Goal: Task Accomplishment & Management: Complete application form

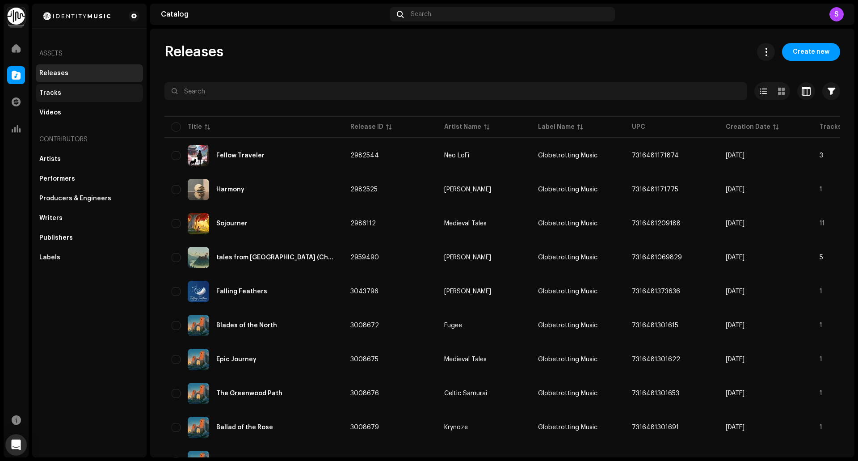
click at [93, 94] on div "Tracks" at bounding box center [89, 92] width 100 height 7
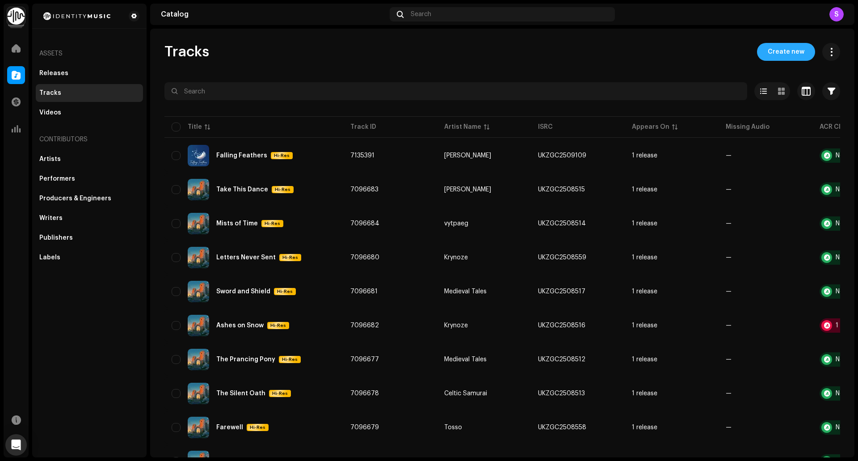
click at [776, 58] on span "Create new" at bounding box center [786, 52] width 37 height 18
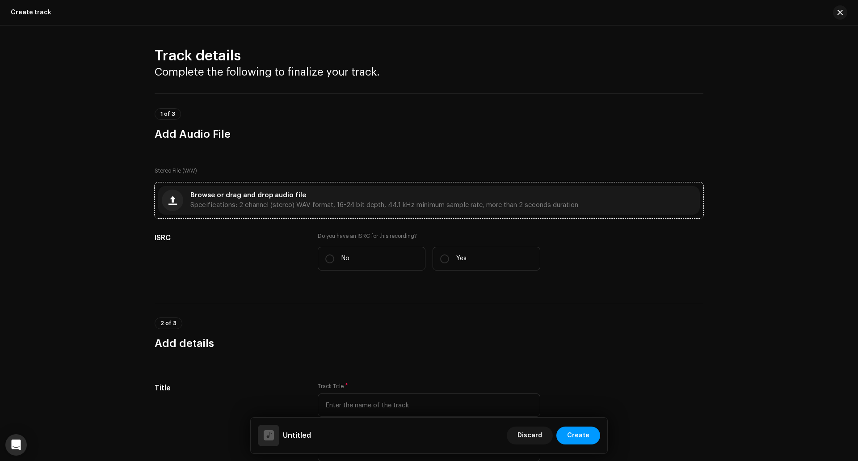
click at [362, 193] on div "Browse or drag and drop audio file Specifications: 2 channel (stereo) WAV forma…" at bounding box center [384, 200] width 388 height 16
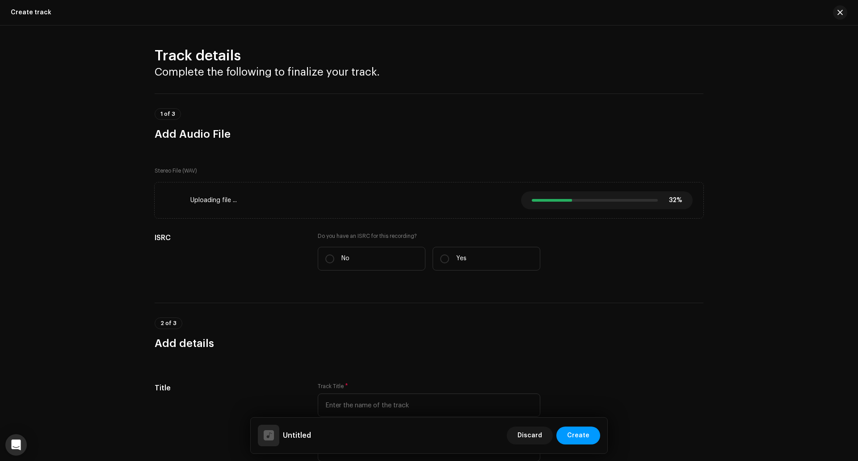
click at [692, 334] on div "2 of 3 Add details" at bounding box center [429, 333] width 549 height 33
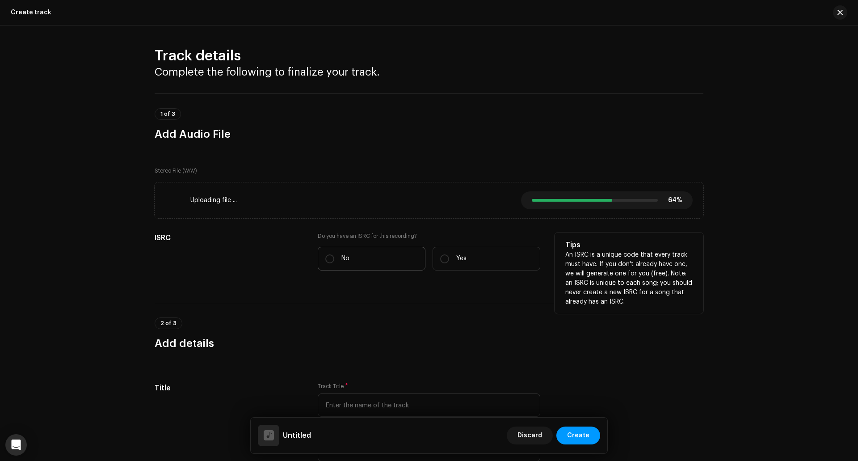
click at [366, 260] on label "No" at bounding box center [372, 259] width 108 height 24
click at [334, 260] on input "No" at bounding box center [329, 258] width 9 height 9
radio input "true"
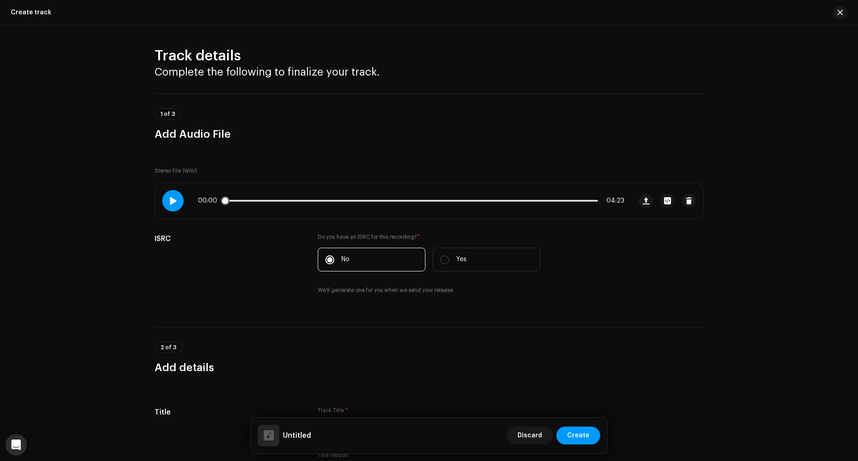
click at [172, 201] on span at bounding box center [173, 200] width 8 height 7
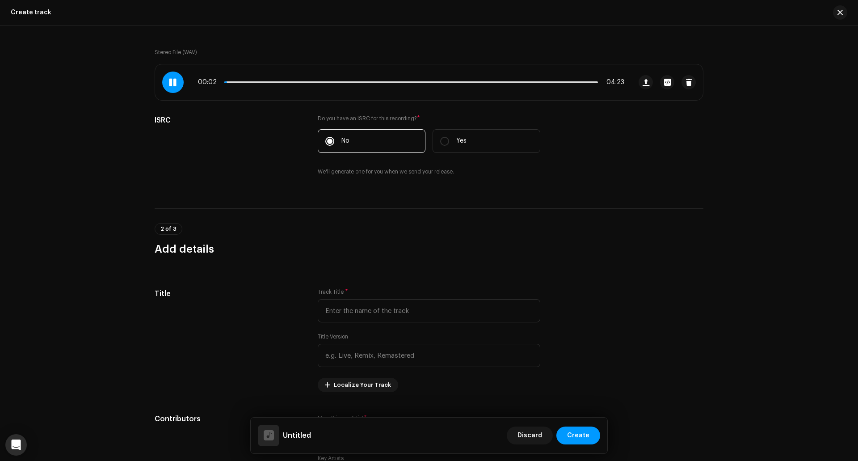
scroll to position [134, 0]
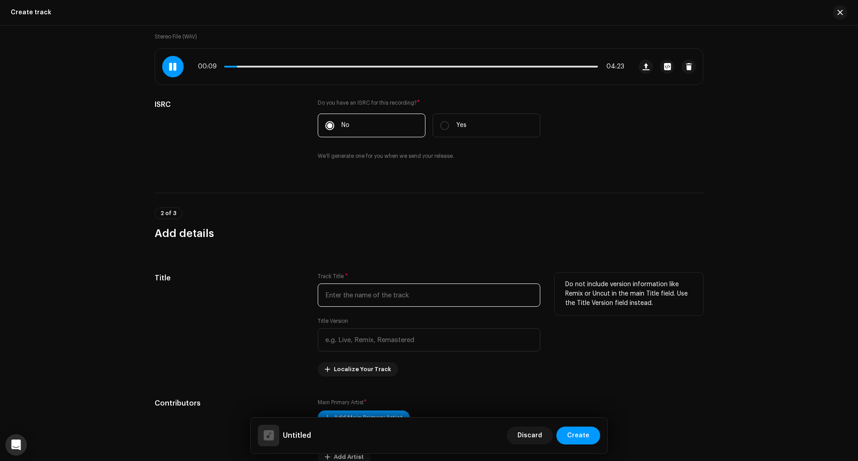
click at [421, 302] on input "text" at bounding box center [429, 294] width 223 height 23
paste input "Weathering with You"
drag, startPoint x: 430, startPoint y: 297, endPoint x: 299, endPoint y: 297, distance: 131.4
click at [299, 297] on div "Title Track Title * Weathering with You Title Version Localize Your Track Do no…" at bounding box center [429, 325] width 549 height 104
type input "Weathering with You"
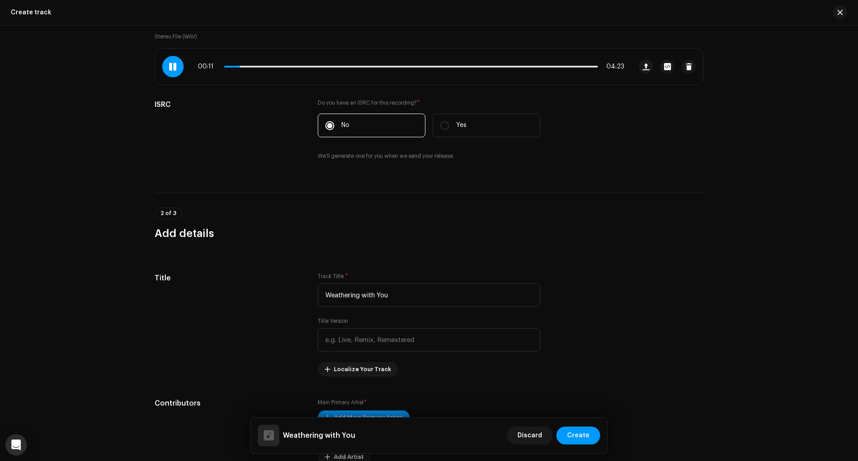
click at [362, 224] on div "2 of 3 Add details" at bounding box center [429, 223] width 549 height 33
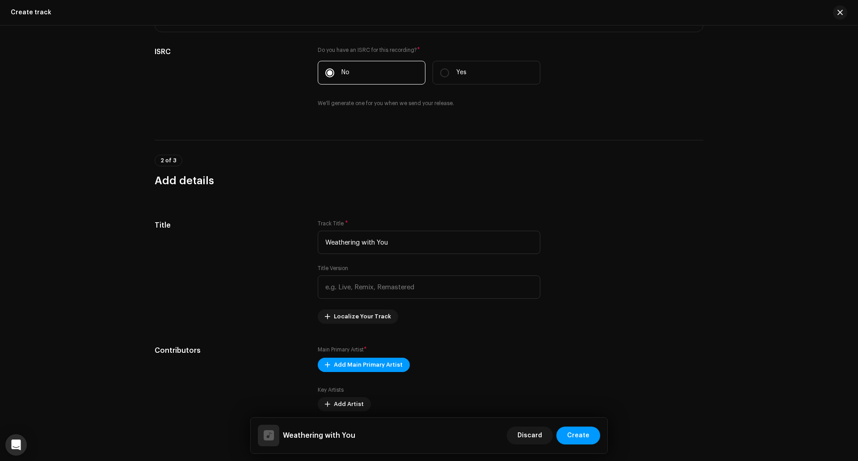
scroll to position [268, 0]
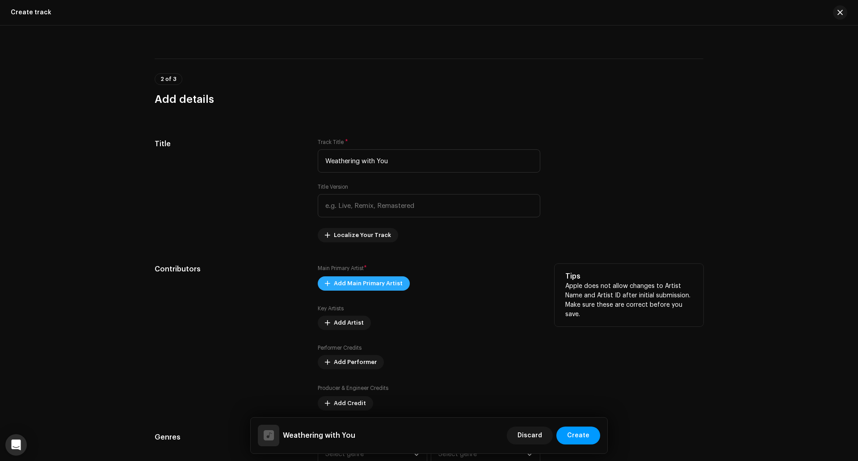
click at [383, 282] on span "Add Main Primary Artist" at bounding box center [368, 283] width 69 height 18
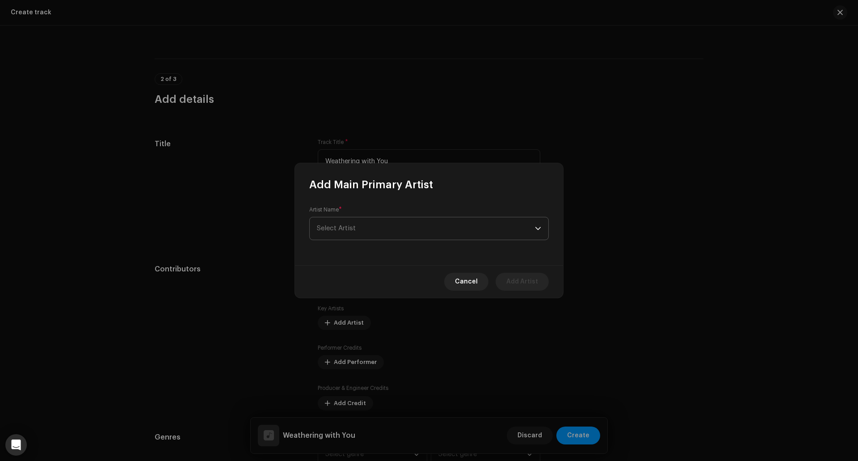
click at [365, 235] on span "Select Artist" at bounding box center [426, 228] width 218 height 22
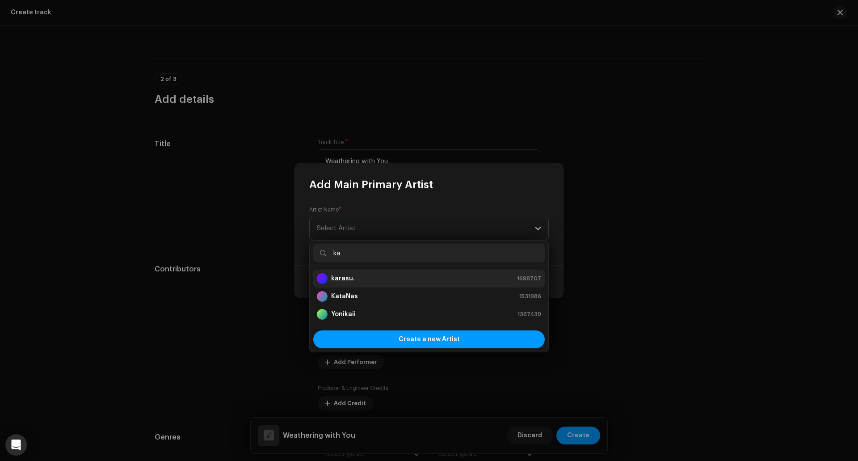
type input "ka"
click at [359, 277] on div "karasu. 1698707" at bounding box center [429, 278] width 224 height 11
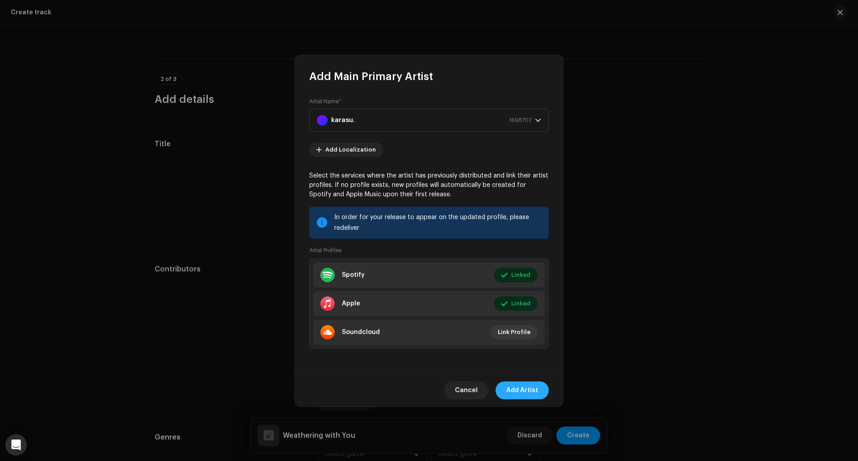
click at [528, 389] on span "Add Artist" at bounding box center [522, 390] width 32 height 18
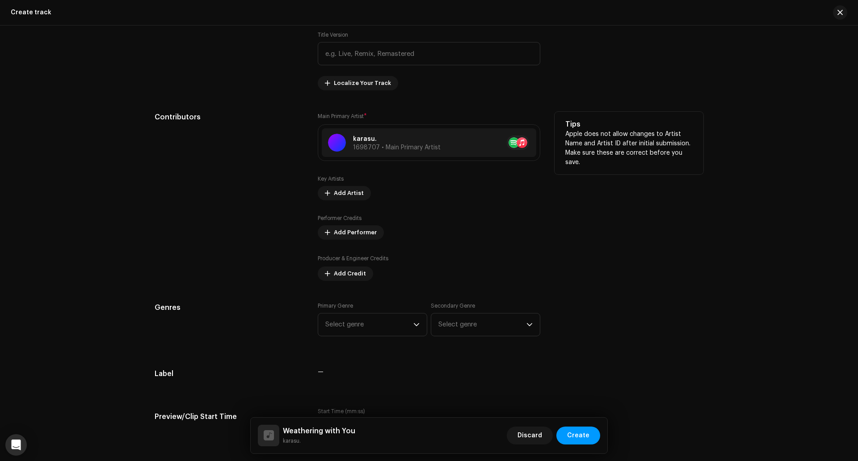
scroll to position [447, 0]
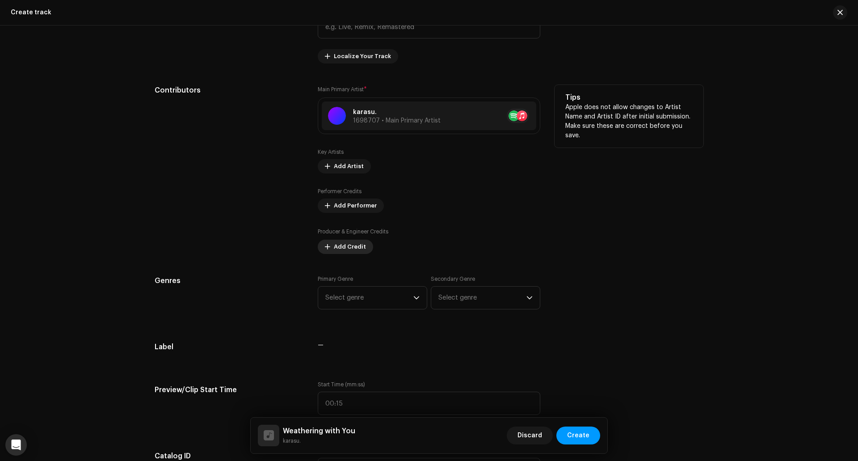
click at [348, 250] on span "Add Credit" at bounding box center [350, 247] width 32 height 18
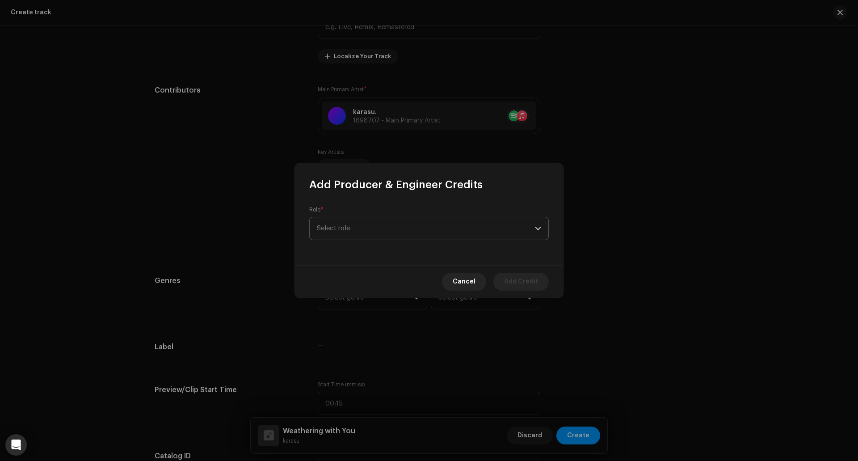
click at [464, 223] on span "Select role" at bounding box center [426, 228] width 218 height 22
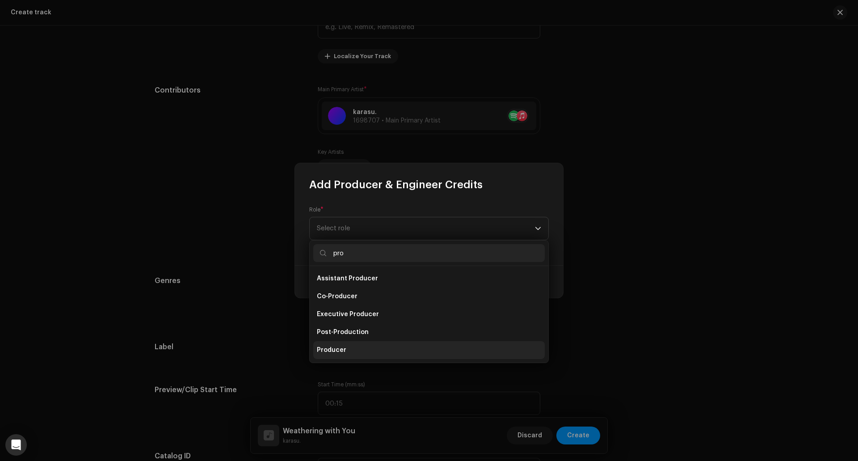
type input "pro"
click at [354, 348] on li "Producer" at bounding box center [429, 350] width 232 height 18
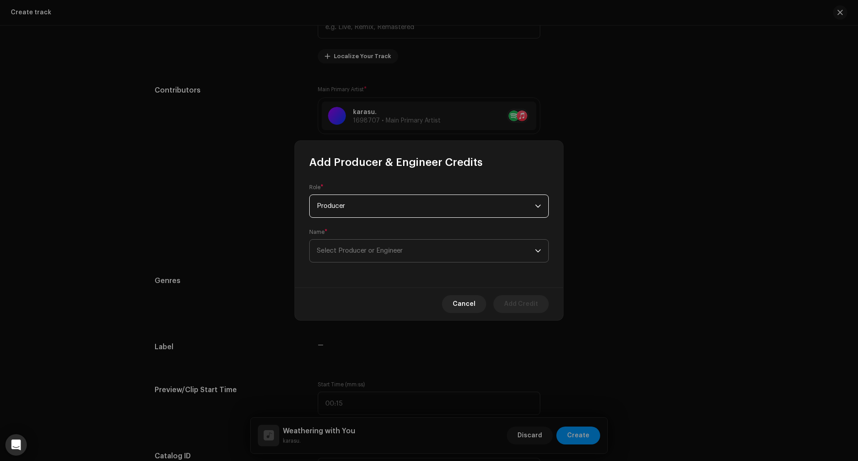
click at [379, 253] on span "Select Producer or Engineer" at bounding box center [360, 250] width 86 height 7
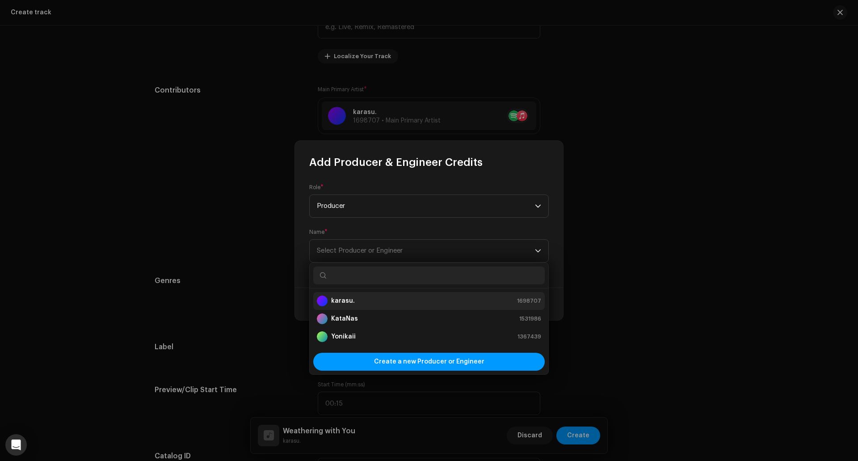
click at [353, 303] on div "karasu. 1698707" at bounding box center [429, 300] width 224 height 11
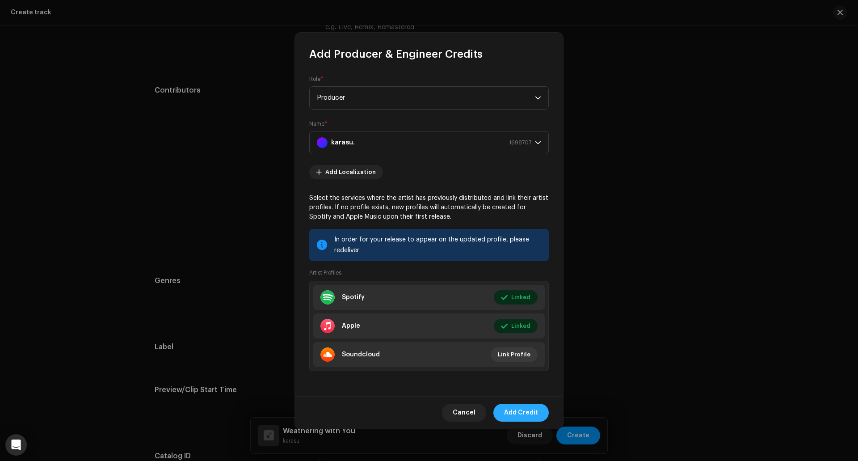
click at [522, 412] on span "Add Credit" at bounding box center [521, 413] width 34 height 18
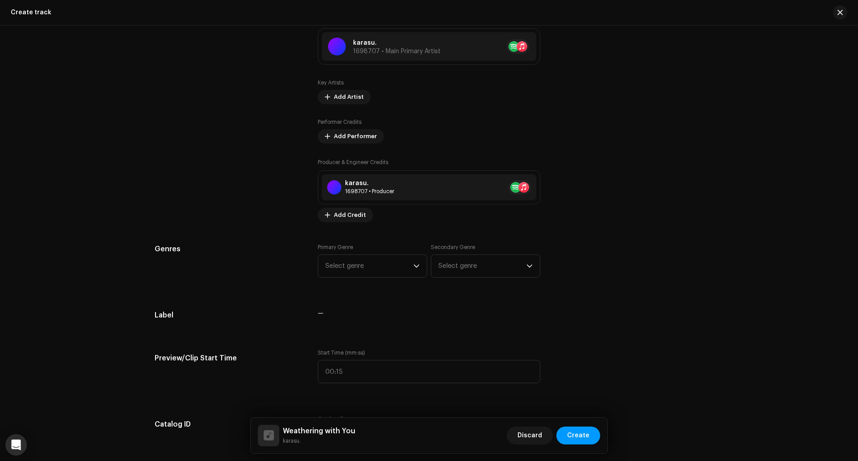
scroll to position [536, 0]
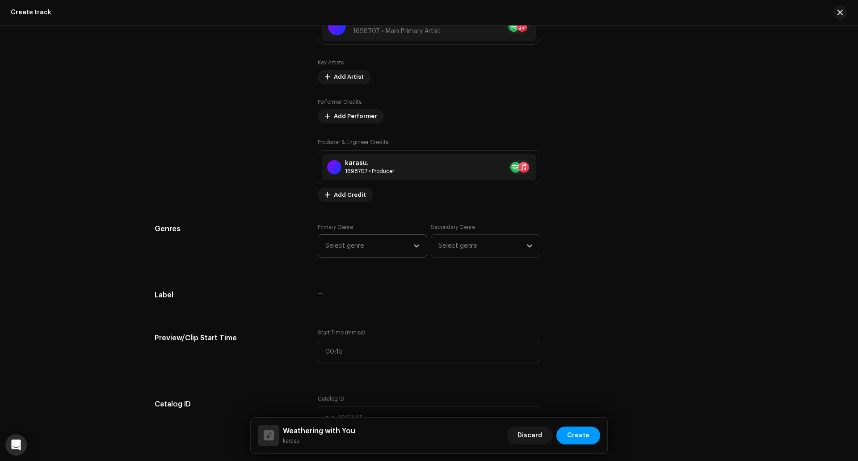
click at [373, 245] on span "Select genre" at bounding box center [369, 246] width 88 height 22
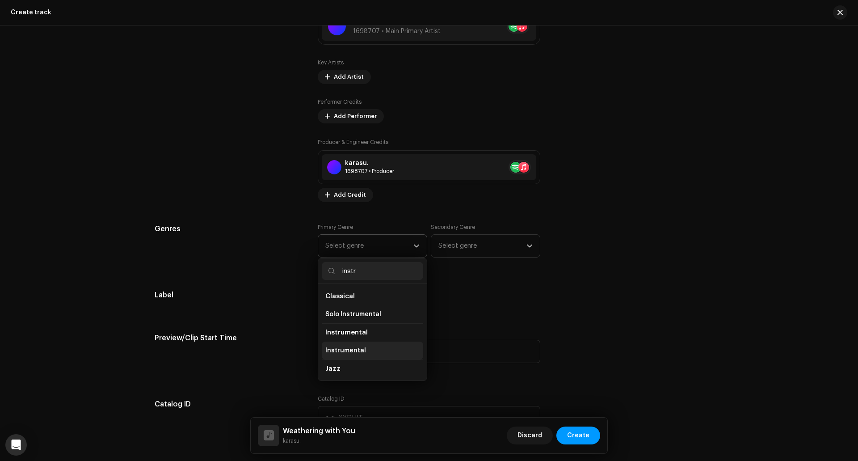
type input "instr"
click at [354, 347] on span "Instrumental" at bounding box center [345, 350] width 41 height 9
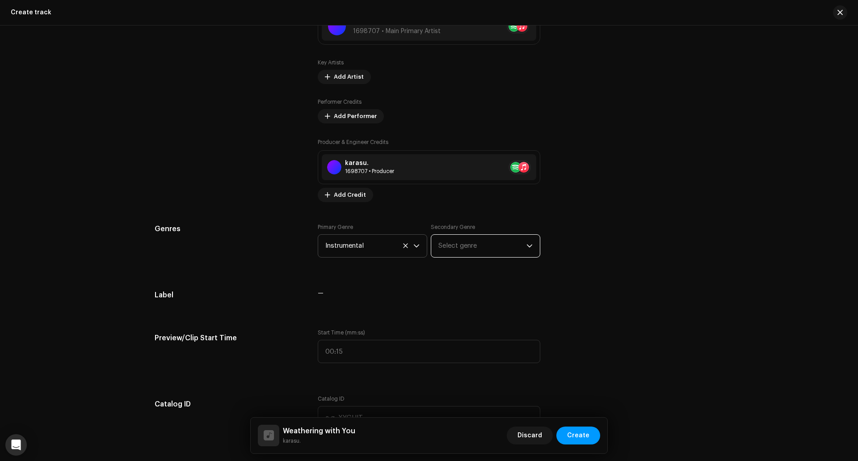
click at [495, 246] on span "Select genre" at bounding box center [483, 246] width 88 height 22
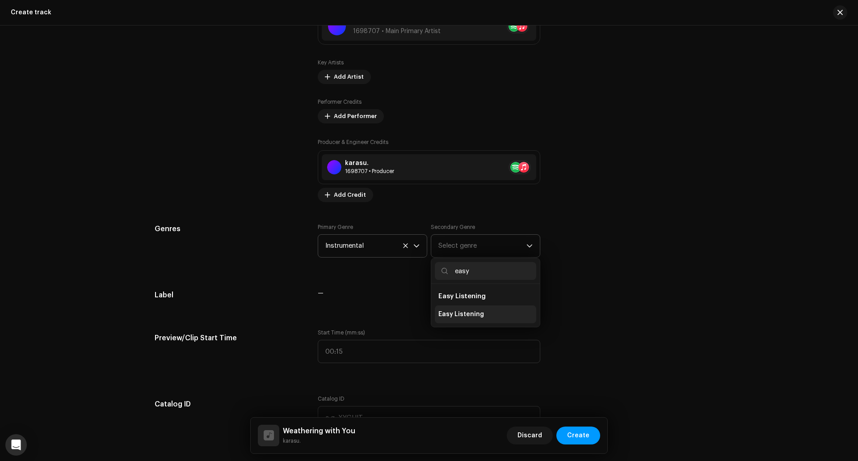
type input "easy"
click at [469, 309] on li "Easy Listening" at bounding box center [485, 314] width 101 height 18
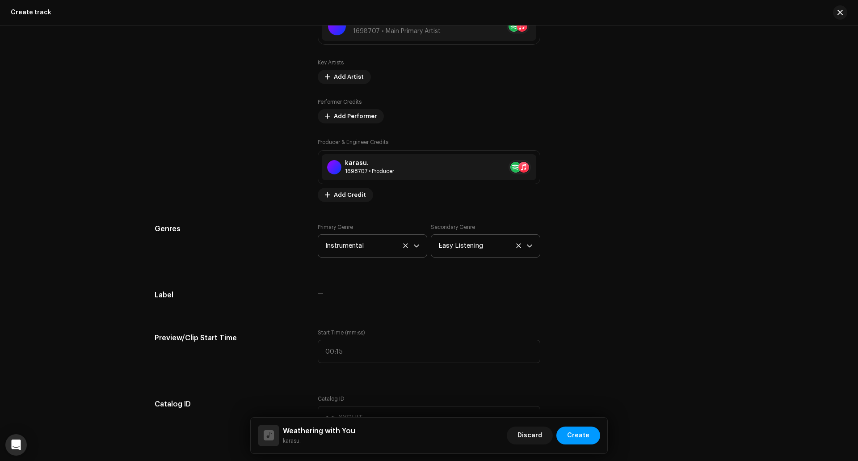
click at [418, 279] on div "Track details Complete the following to finalize your track. 1 of 3 Add Audio F…" at bounding box center [429, 400] width 578 height 1781
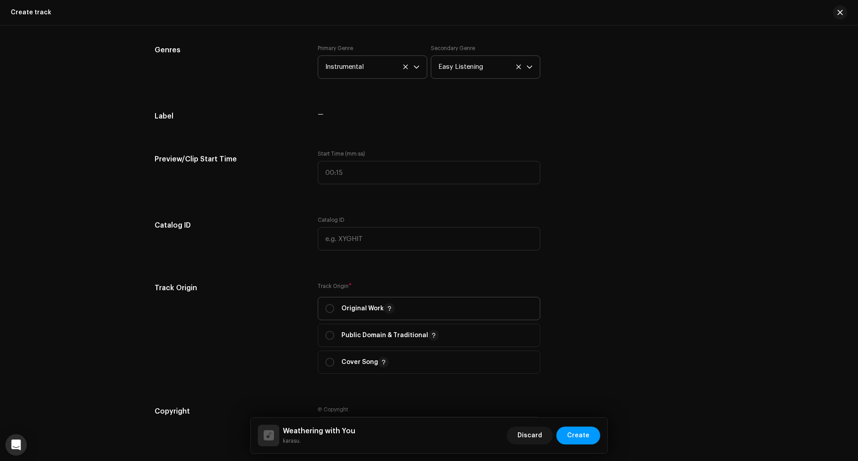
click at [368, 308] on p "Original Work" at bounding box center [368, 308] width 53 height 11
radio input "true"
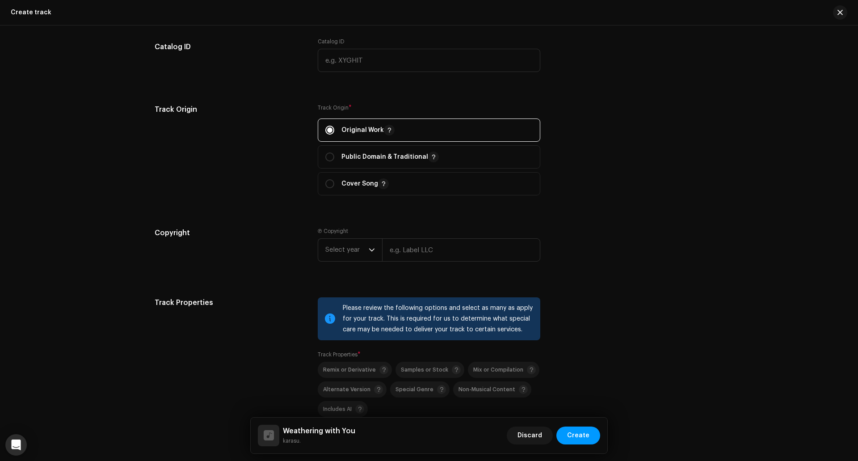
scroll to position [894, 0]
click at [369, 251] on icon "dropdown trigger" at bounding box center [372, 249] width 6 height 6
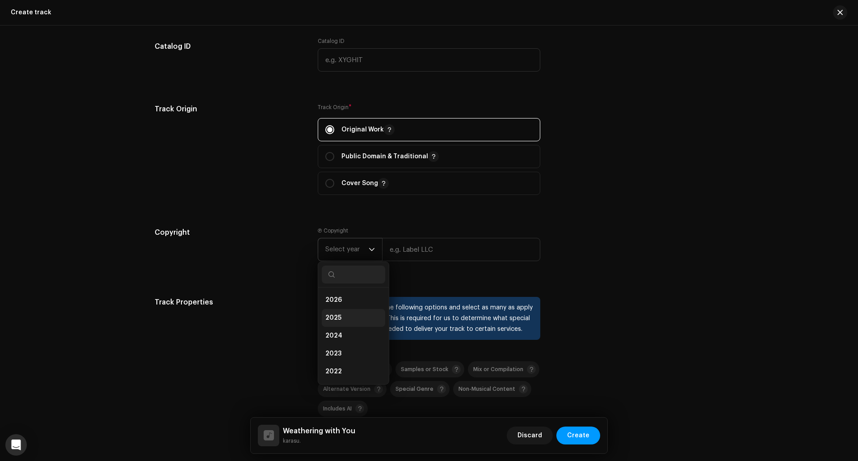
click at [339, 316] on li "2025" at bounding box center [353, 318] width 63 height 18
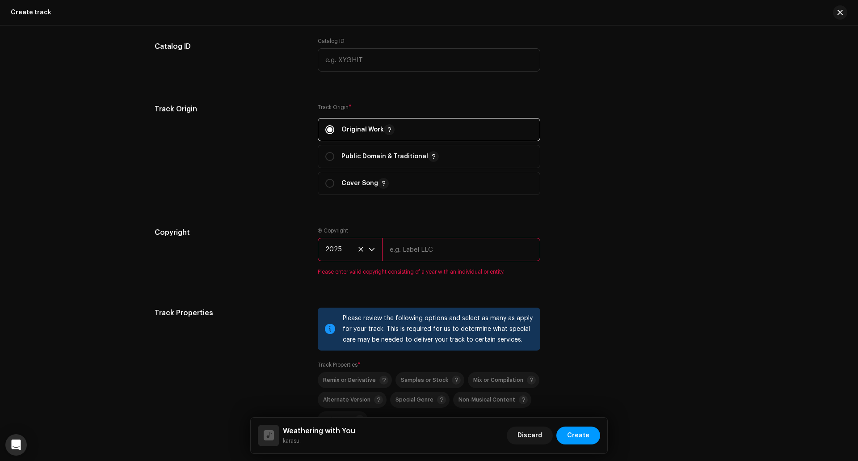
click at [418, 250] on input "text" at bounding box center [461, 249] width 158 height 23
click at [464, 244] on input "text" at bounding box center [461, 249] width 158 height 23
paste input "Globetrotting Music"
type input "Globetrotting Music"
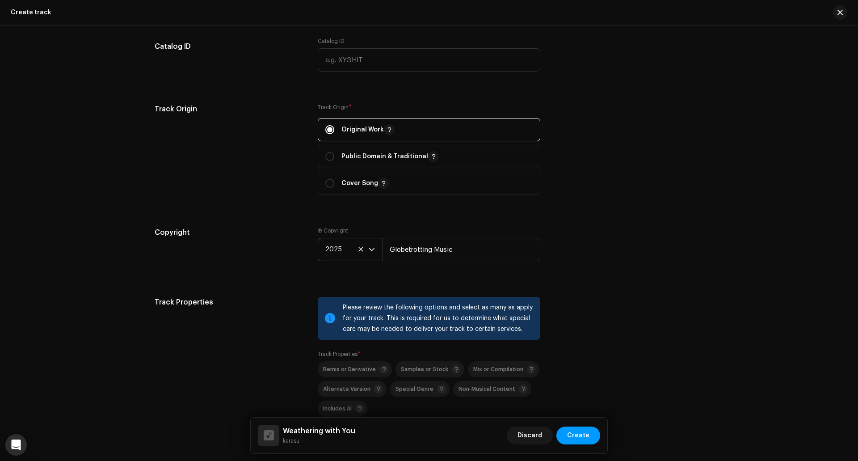
click at [569, 286] on div "Track details Complete the following to finalize your track. 1 of 3 Add Audio F…" at bounding box center [429, 43] width 578 height 1781
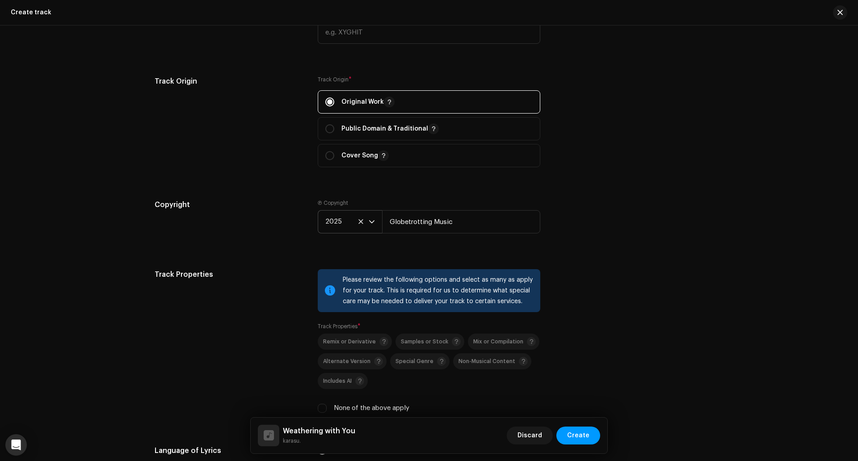
scroll to position [1028, 0]
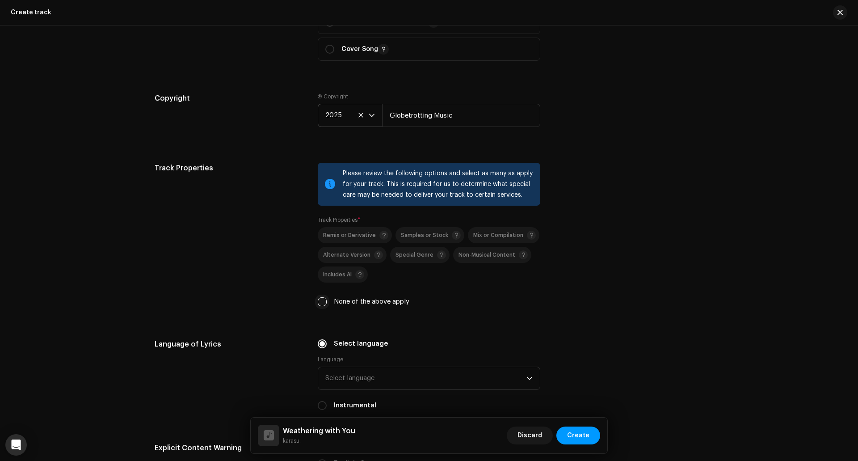
click at [324, 300] on input "None of the above apply" at bounding box center [322, 301] width 9 height 9
checkbox input "true"
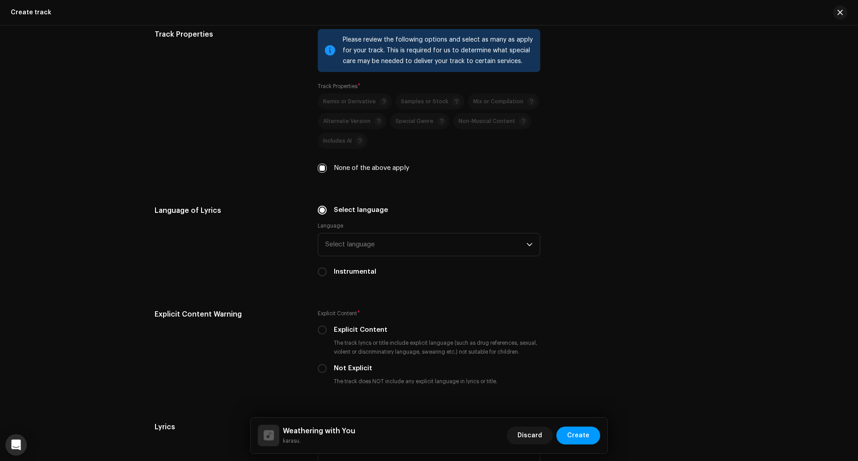
scroll to position [1162, 0]
click at [322, 272] on input "Instrumental" at bounding box center [322, 271] width 9 height 9
radio input "true"
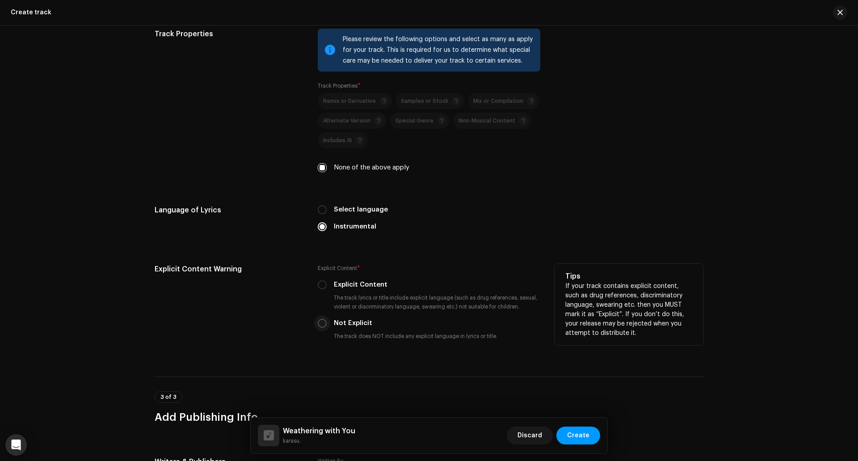
click at [321, 326] on input "Not Explicit" at bounding box center [322, 323] width 9 height 9
radio input "true"
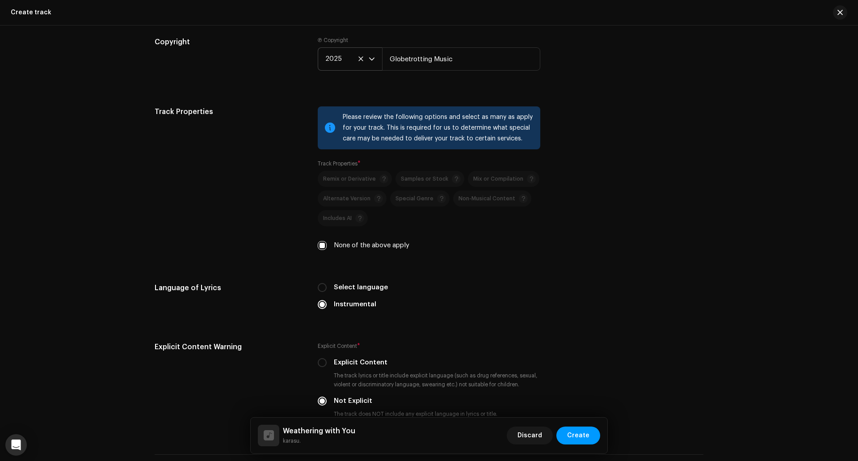
scroll to position [1063, 0]
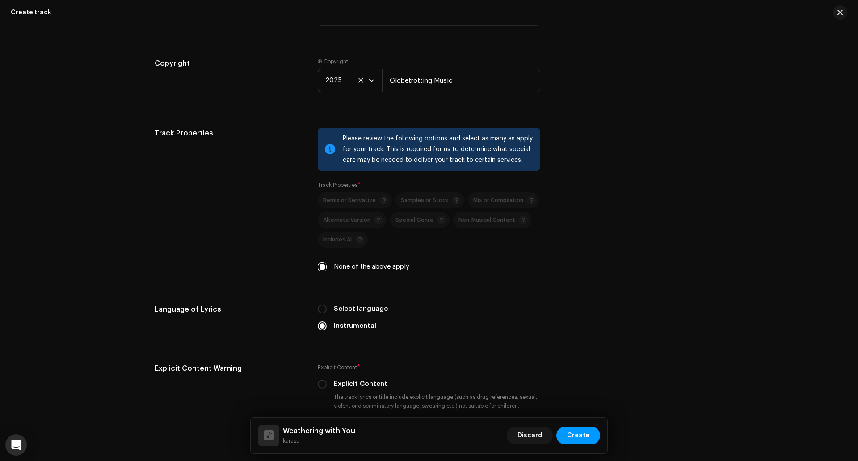
click at [668, 339] on div "Language of Lyrics Select language Instrumental" at bounding box center [429, 323] width 549 height 38
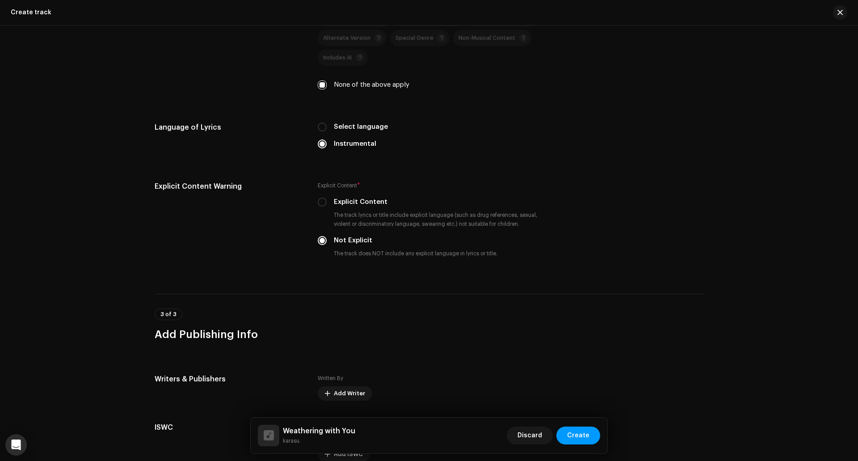
scroll to position [1331, 0]
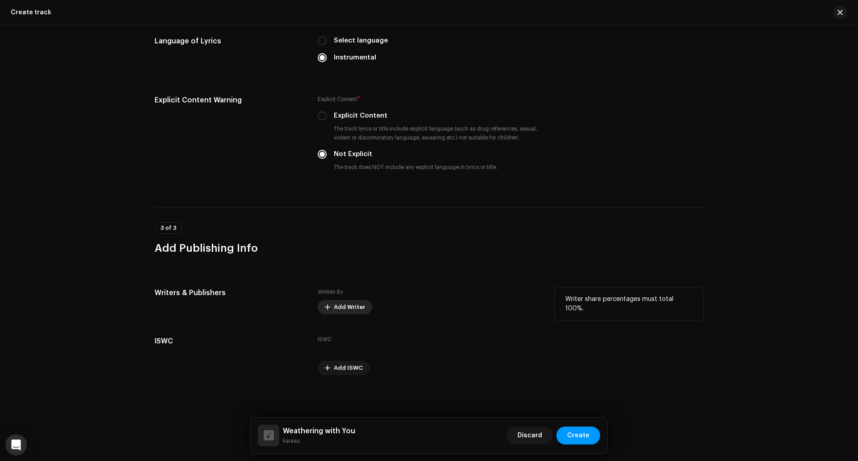
click at [351, 307] on span "Add Writer" at bounding box center [349, 307] width 31 height 18
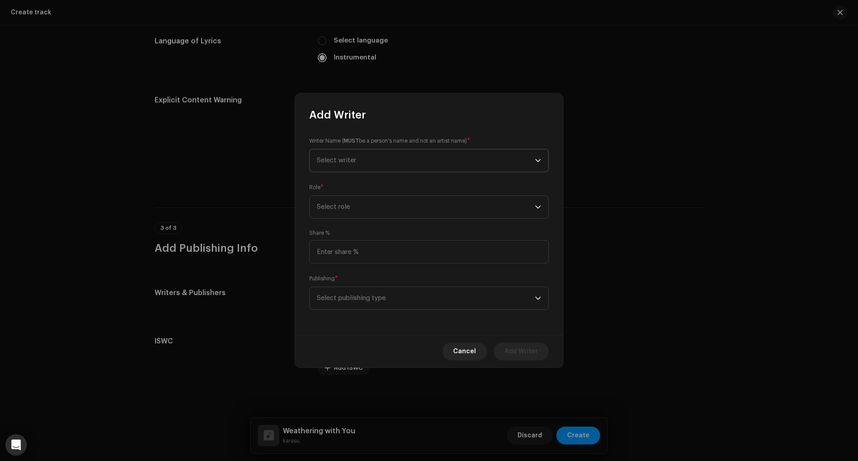
click at [391, 166] on span "Select writer" at bounding box center [426, 160] width 218 height 22
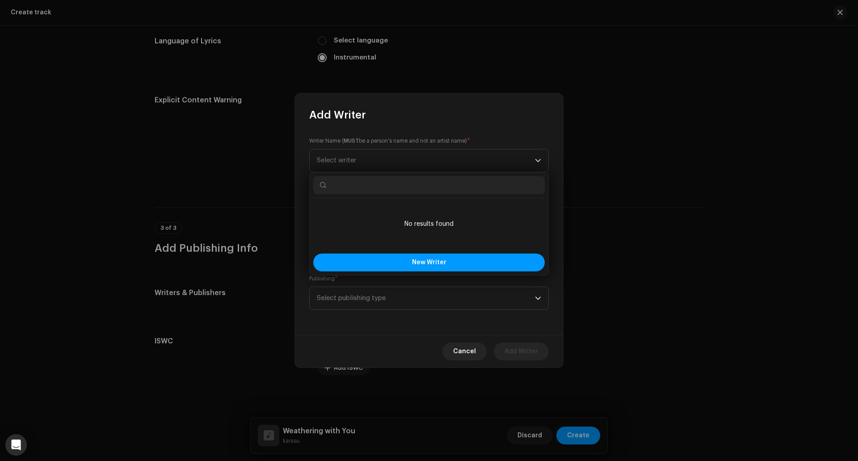
paste input "[PERSON_NAME]"
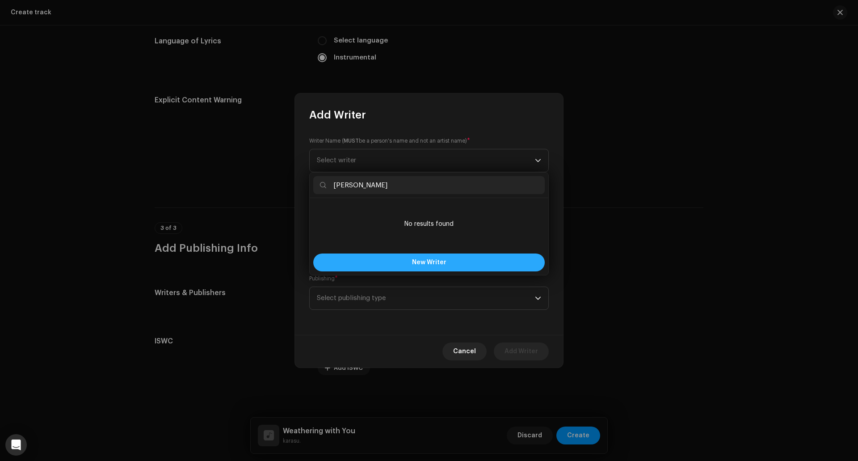
type input "[PERSON_NAME]"
click at [432, 259] on button "New Writer" at bounding box center [429, 262] width 232 height 18
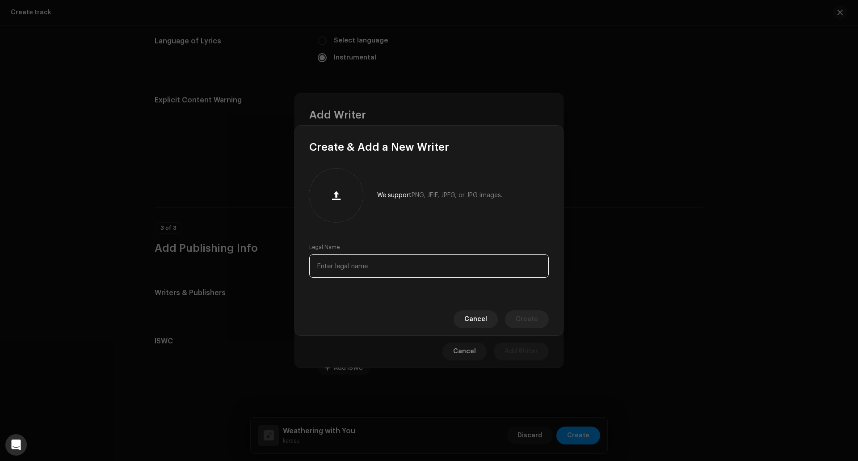
click at [404, 261] on input "text" at bounding box center [429, 265] width 240 height 23
paste input "[PERSON_NAME]"
type input "[PERSON_NAME]"
click at [523, 319] on span "Create" at bounding box center [527, 319] width 22 height 18
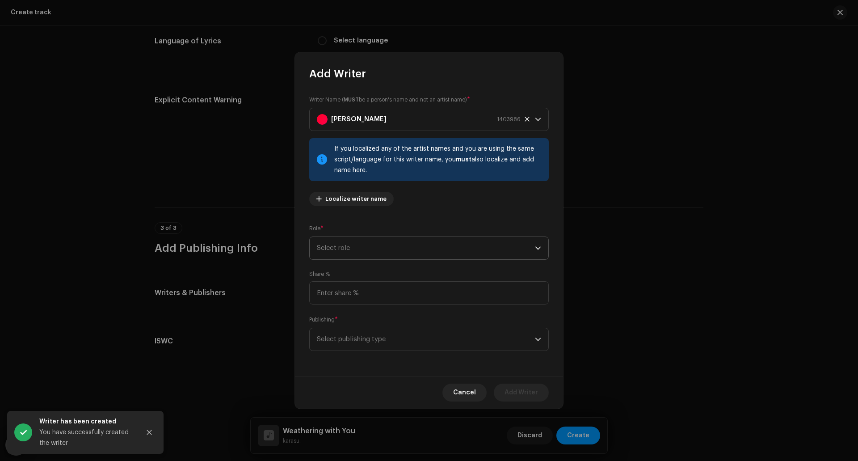
click at [396, 249] on span "Select role" at bounding box center [426, 248] width 218 height 22
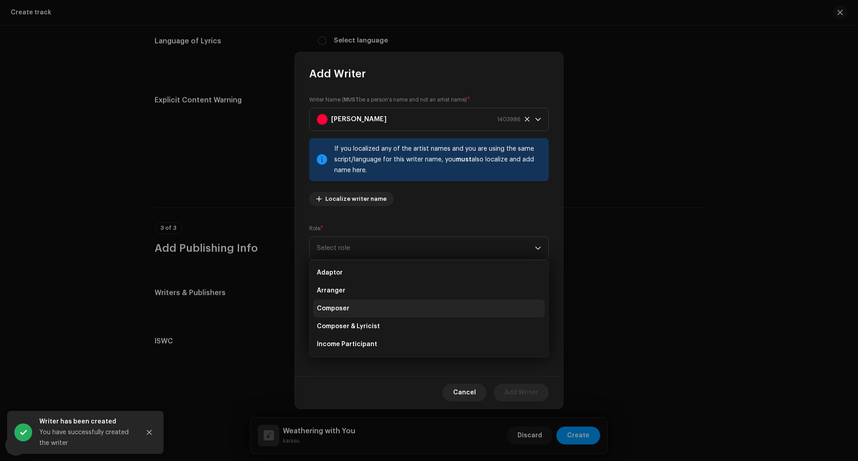
click at [354, 305] on li "Composer" at bounding box center [429, 309] width 232 height 18
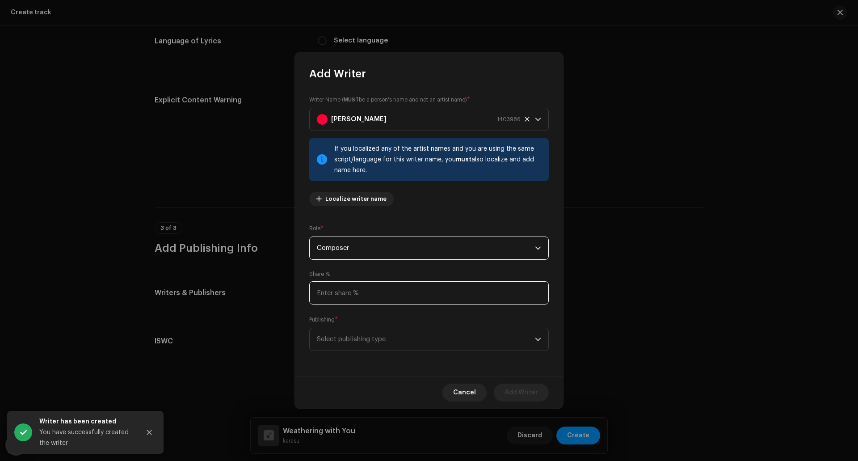
click at [377, 292] on input at bounding box center [429, 292] width 240 height 23
type input "60.00"
click at [383, 337] on span "Select publishing type" at bounding box center [426, 339] width 218 height 22
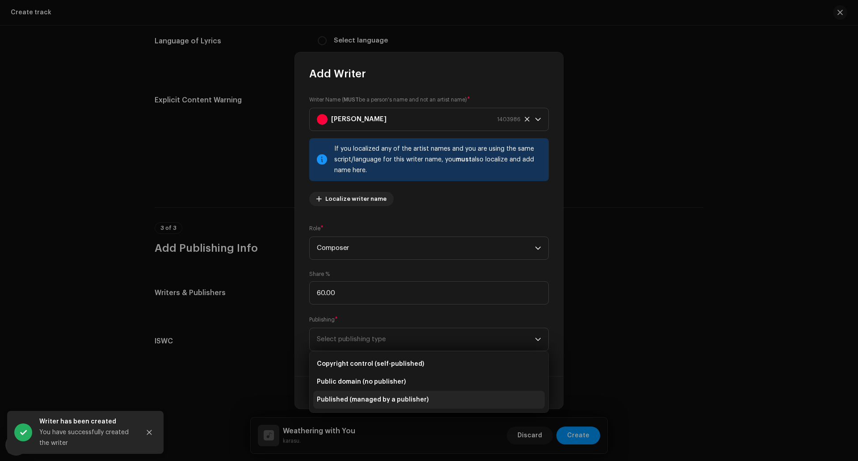
click at [375, 398] on span "Published (managed by a publisher)" at bounding box center [373, 399] width 112 height 9
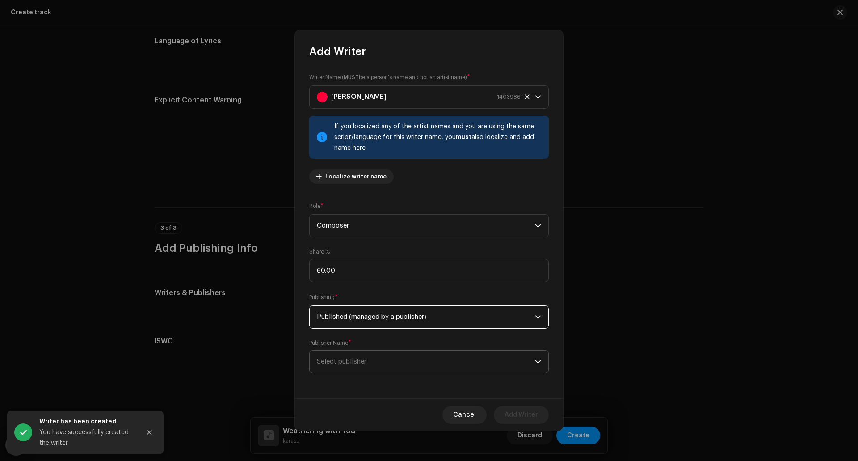
click at [391, 358] on span "Select publisher" at bounding box center [426, 361] width 218 height 22
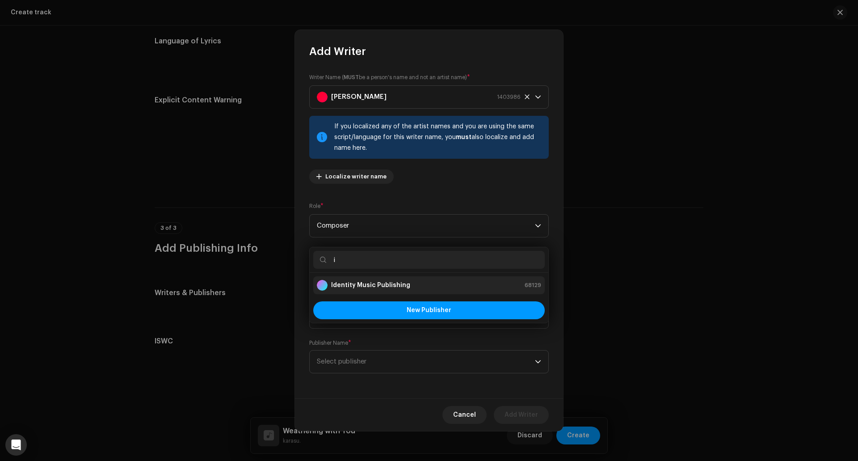
type input "i"
click at [380, 283] on strong "Identity Music Publishing" at bounding box center [370, 285] width 79 height 9
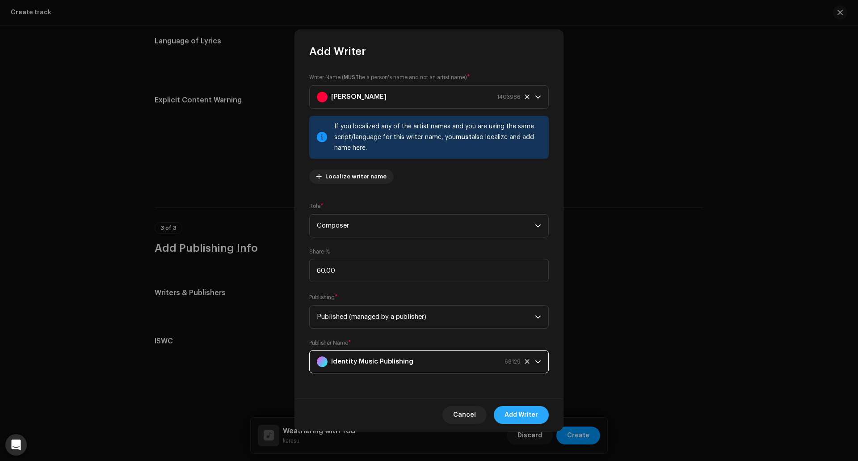
click at [529, 411] on span "Add Writer" at bounding box center [522, 415] width 34 height 18
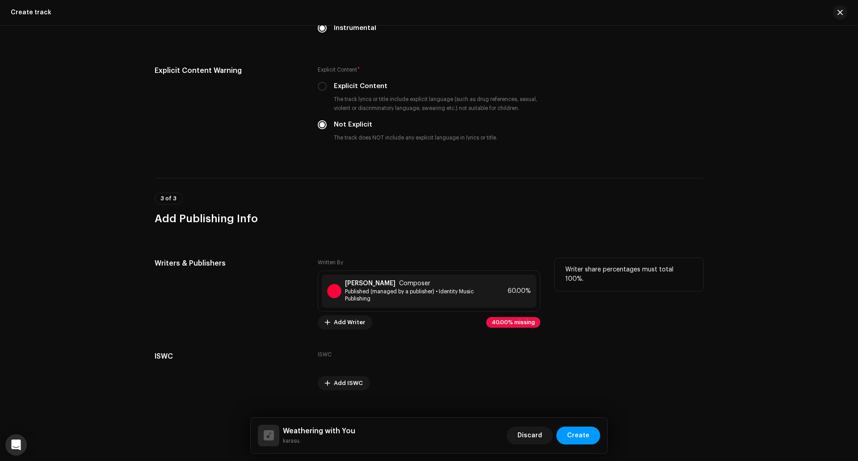
scroll to position [1376, 0]
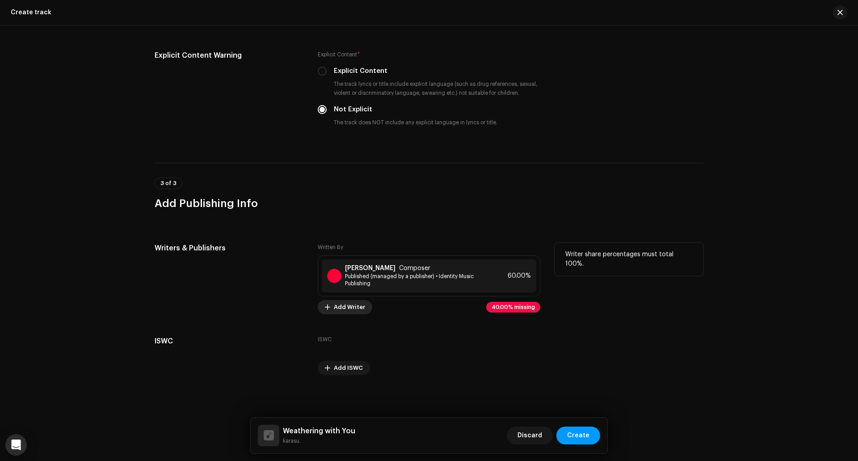
click at [352, 308] on span "Add Writer" at bounding box center [349, 307] width 31 height 18
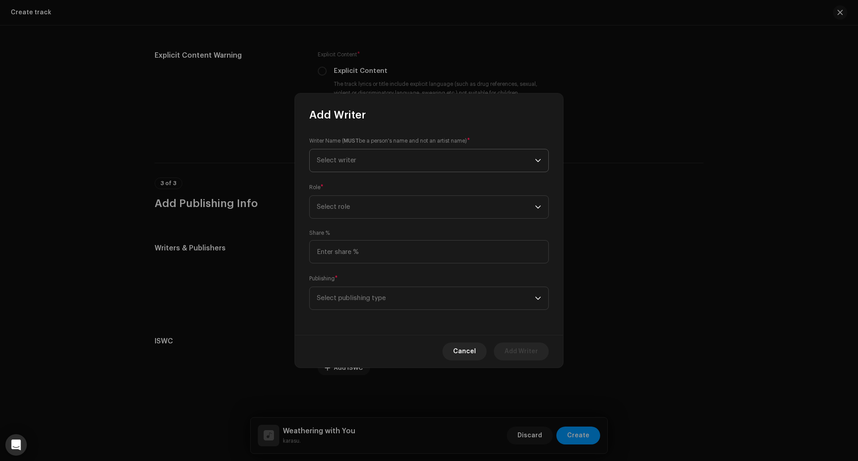
click at [399, 170] on span "Select writer" at bounding box center [426, 160] width 218 height 22
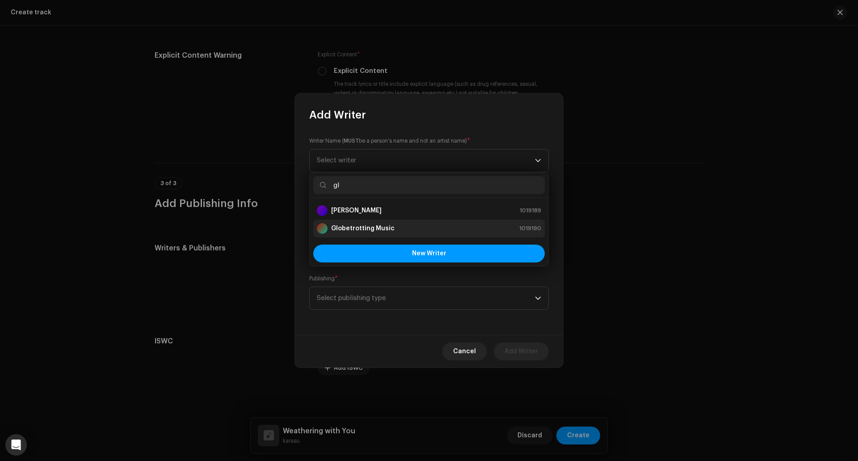
type input "gl"
click at [394, 227] on div "Globetrotting Music 1019190" at bounding box center [429, 228] width 224 height 11
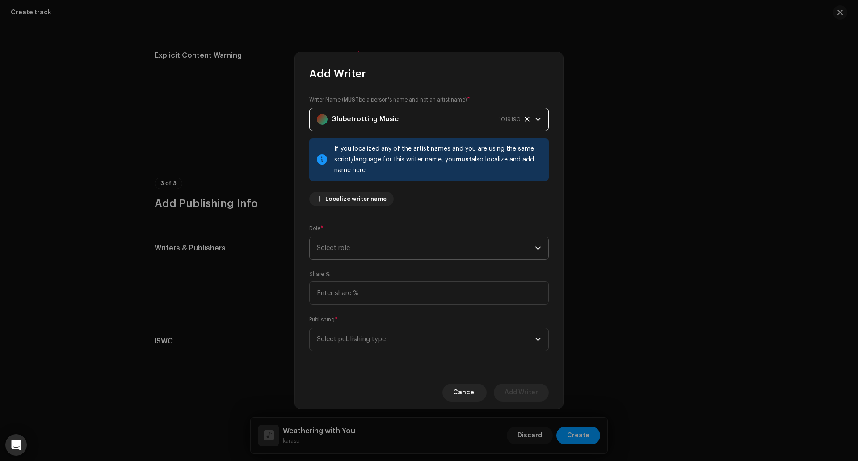
click at [386, 245] on span "Select role" at bounding box center [426, 248] width 218 height 22
click at [359, 338] on li "Income Participant" at bounding box center [429, 344] width 232 height 18
click at [371, 300] on input at bounding box center [429, 292] width 240 height 23
type input "40.00"
click at [382, 343] on span "Select publishing type" at bounding box center [426, 339] width 218 height 22
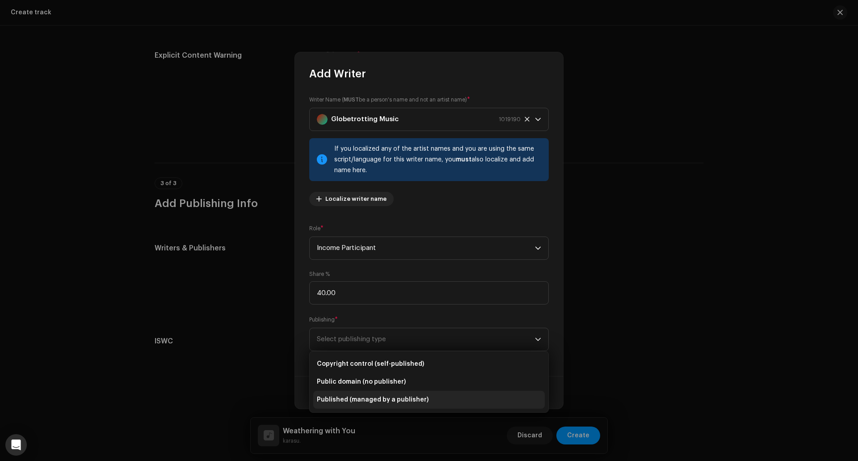
click at [382, 397] on span "Published (managed by a publisher)" at bounding box center [373, 399] width 112 height 9
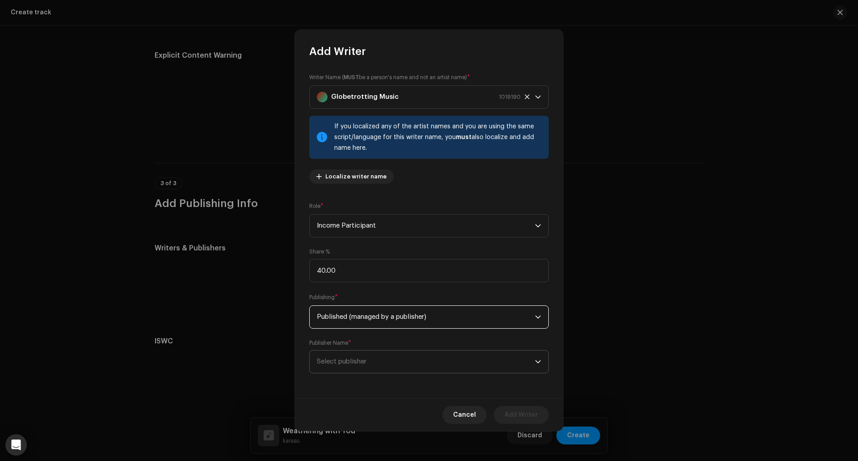
click at [380, 369] on span "Select publisher" at bounding box center [426, 361] width 218 height 22
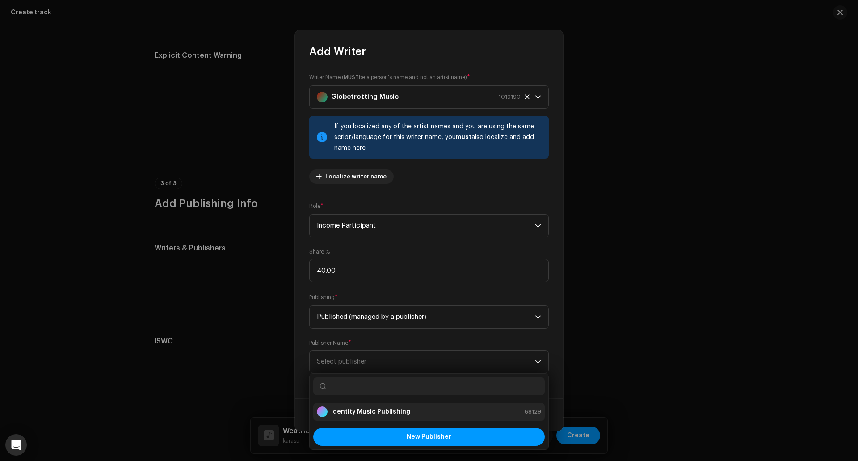
click at [378, 410] on strong "Identity Music Publishing" at bounding box center [370, 411] width 79 height 9
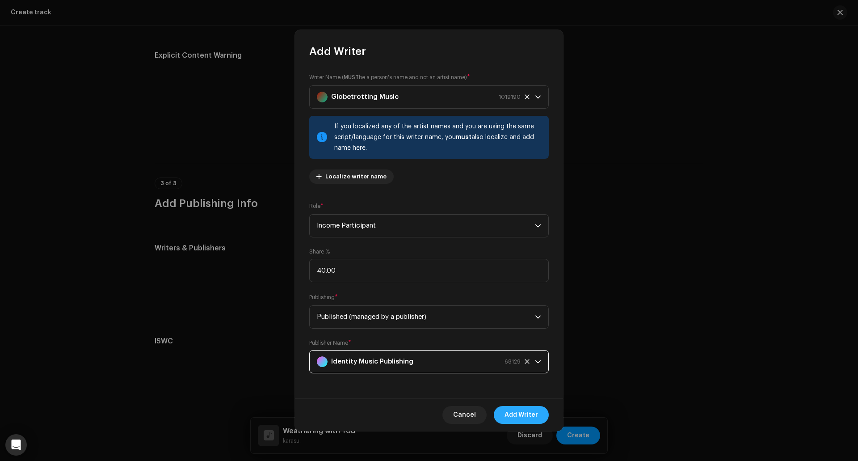
click at [516, 418] on span "Add Writer" at bounding box center [522, 415] width 34 height 18
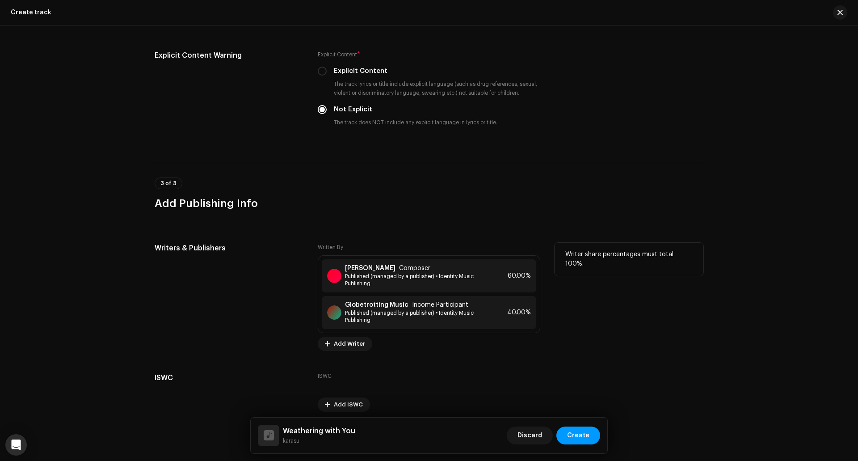
click at [654, 325] on div "Writer share percentages must total 100%." at bounding box center [629, 297] width 149 height 108
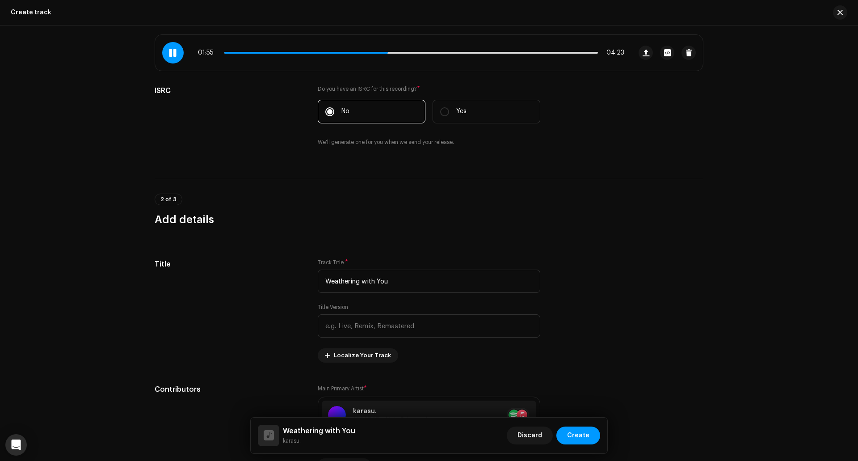
scroll to position [0, 0]
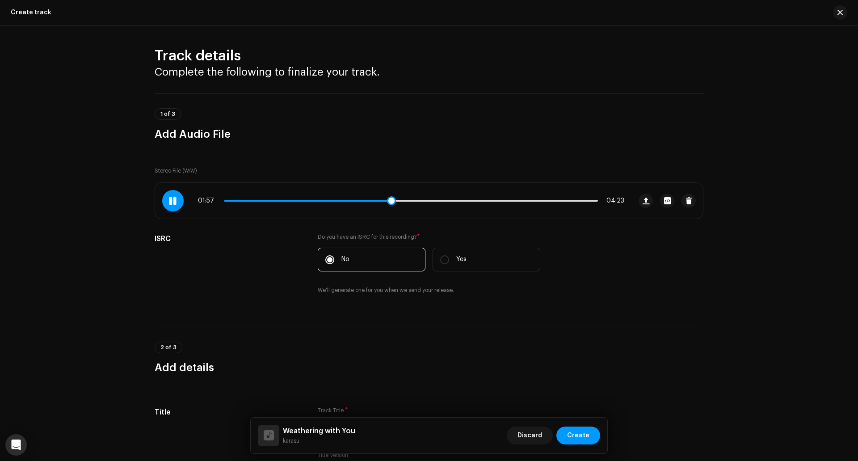
click at [578, 200] on p-slider at bounding box center [411, 201] width 374 height 2
click at [587, 201] on p-slider at bounding box center [411, 201] width 374 height 2
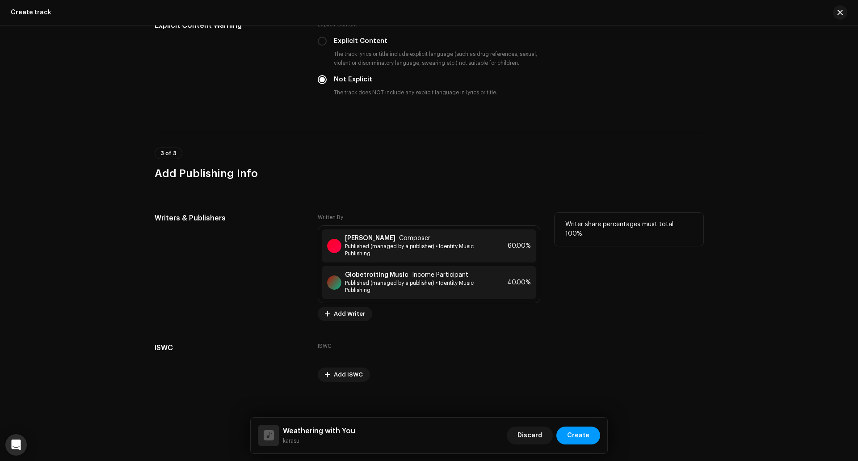
scroll to position [1413, 0]
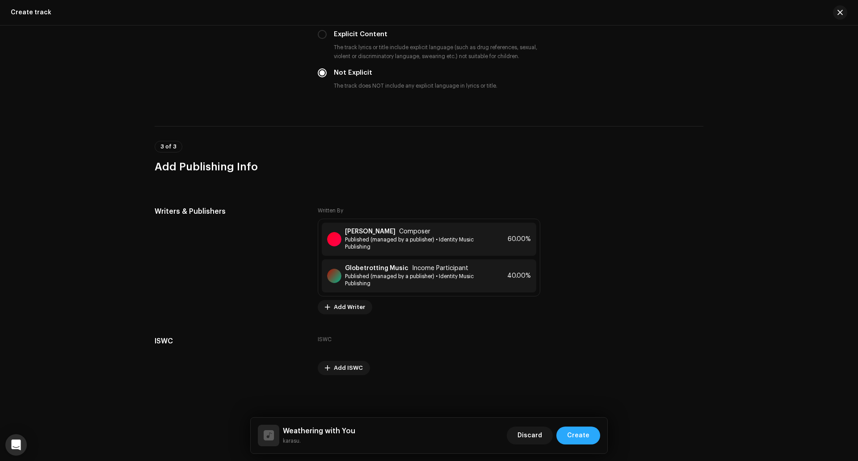
click at [585, 435] on span "Create" at bounding box center [578, 435] width 22 height 18
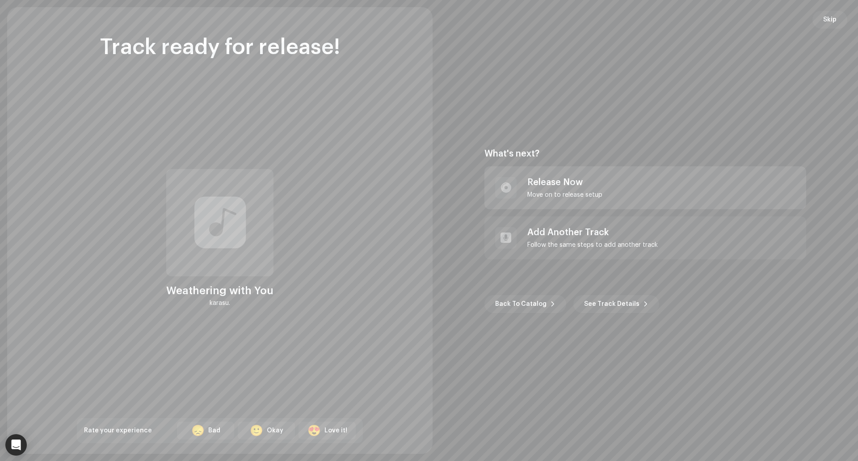
click at [545, 181] on div "Release Now" at bounding box center [564, 182] width 75 height 11
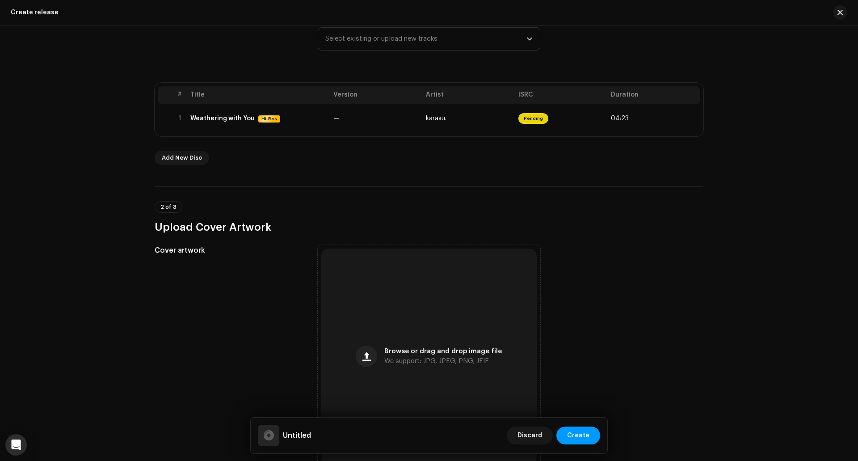
scroll to position [134, 0]
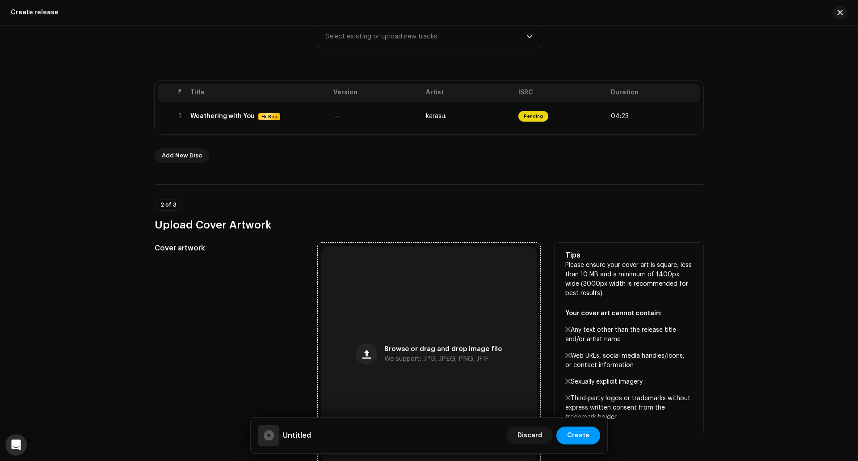
click at [455, 311] on div "Browse or drag and drop image file We support: JPG, JPEG, PNG, JFIF" at bounding box center [428, 353] width 215 height 215
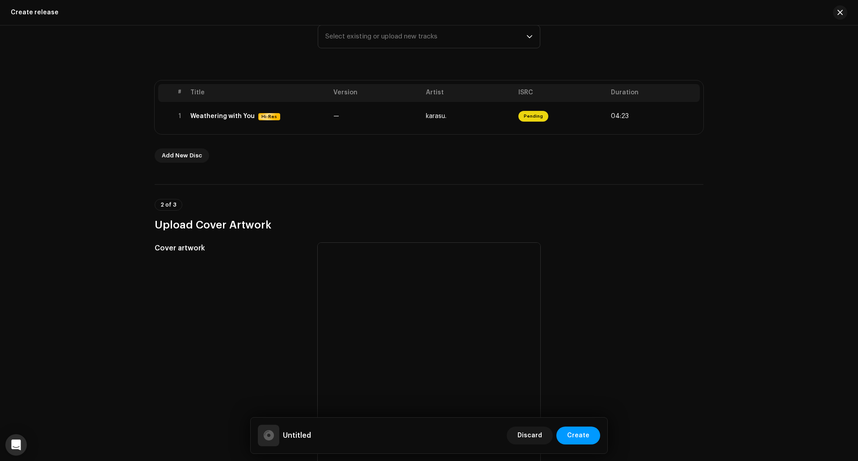
click at [749, 274] on div "Create a new release We’ll guide you through everything — from track selection …" at bounding box center [429, 242] width 858 height 435
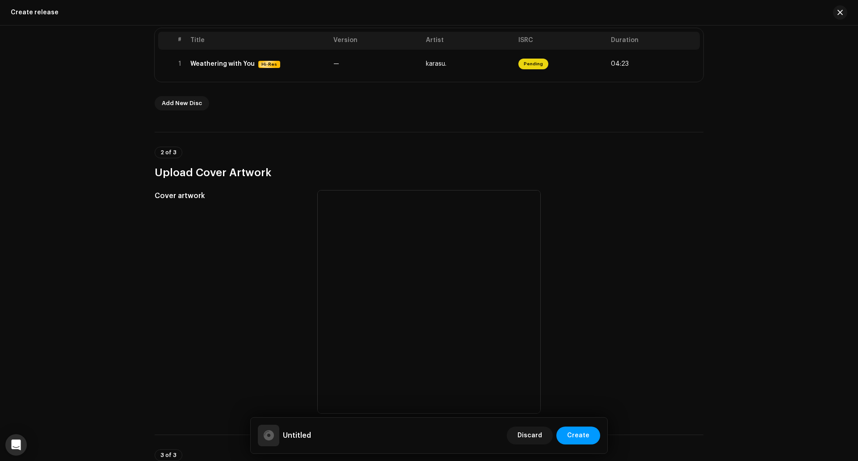
scroll to position [268, 0]
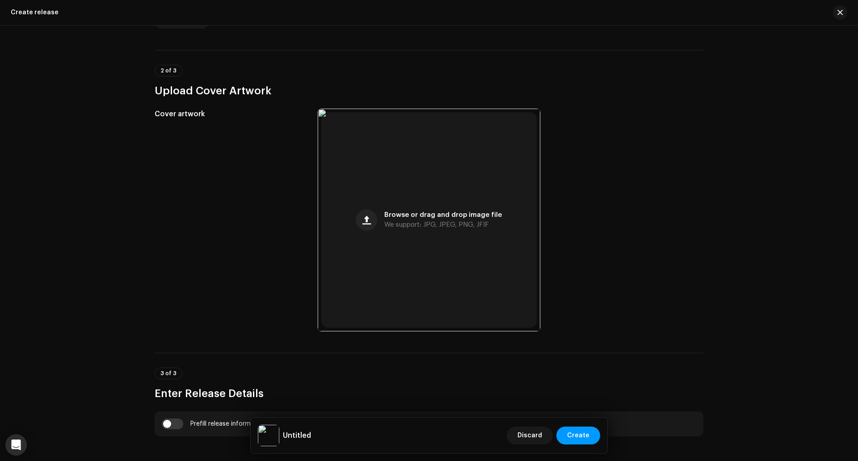
click at [782, 193] on div "Create a new release We’ll guide you through everything — from track selection …" at bounding box center [429, 242] width 858 height 435
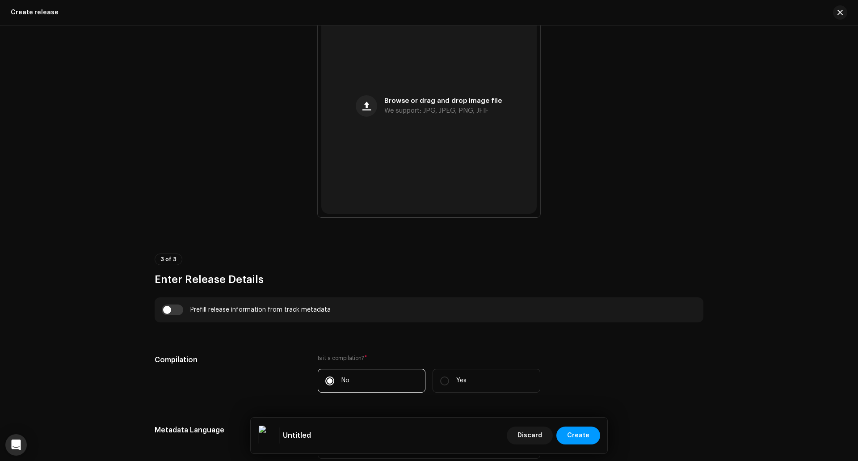
scroll to position [402, 0]
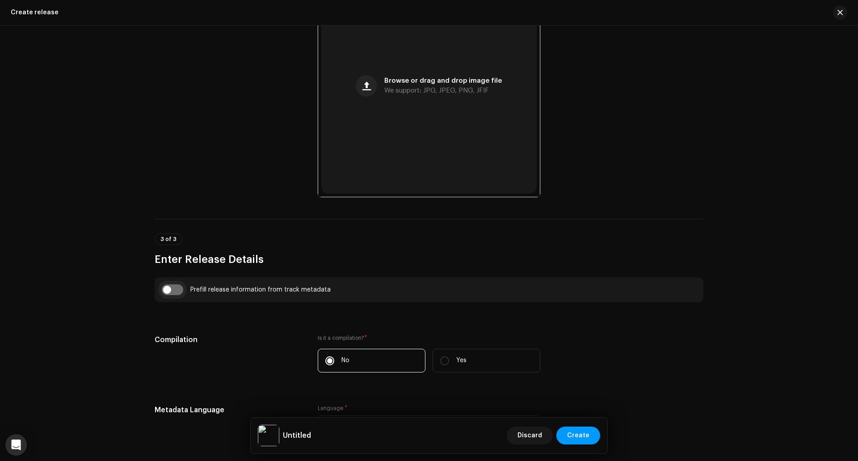
click at [168, 291] on input "checkbox" at bounding box center [172, 289] width 21 height 11
checkbox input "true"
type input "Weathering with You"
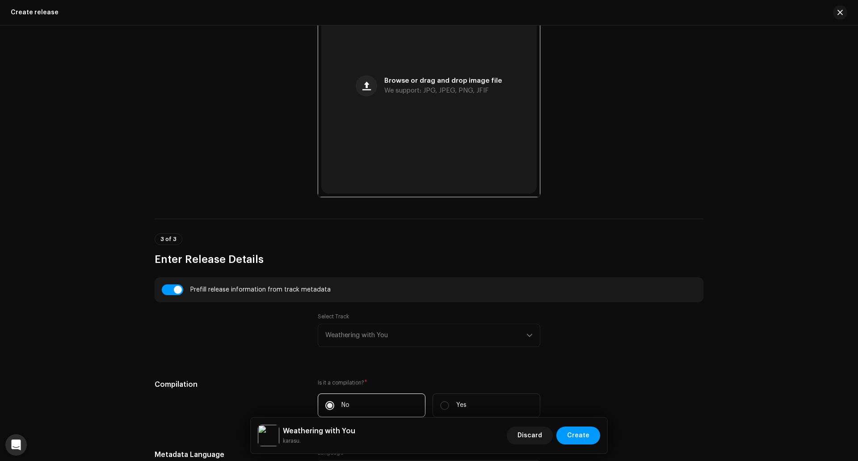
click at [382, 330] on div "Select Track Weathering with You" at bounding box center [429, 330] width 223 height 34
click at [386, 337] on div "Select Track Weathering with You" at bounding box center [429, 330] width 223 height 34
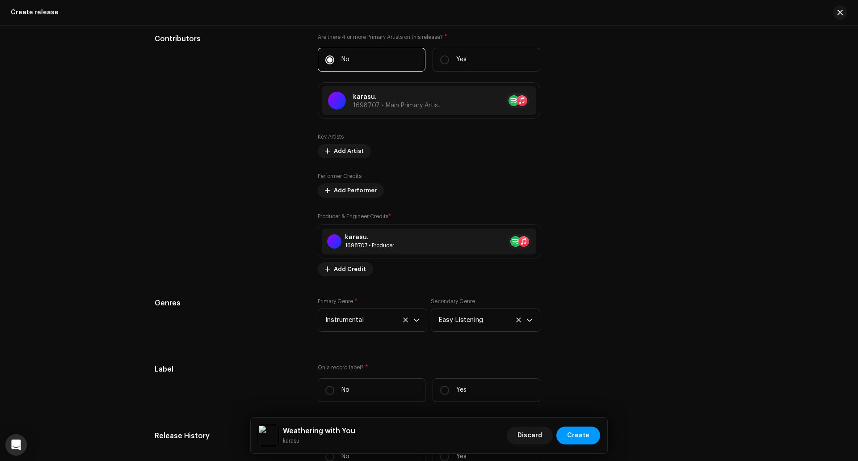
scroll to position [1207, 0]
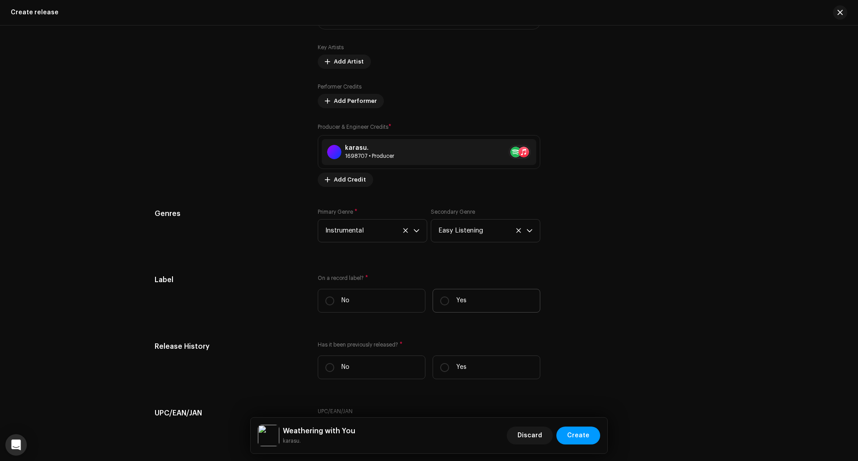
click at [456, 299] on p "Yes" at bounding box center [461, 300] width 10 height 9
click at [449, 299] on input "Yes" at bounding box center [444, 300] width 9 height 9
radio input "true"
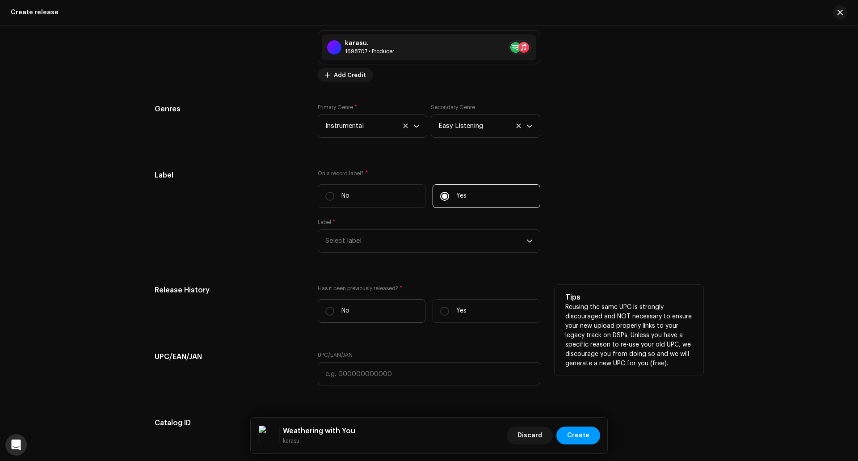
scroll to position [1341, 0]
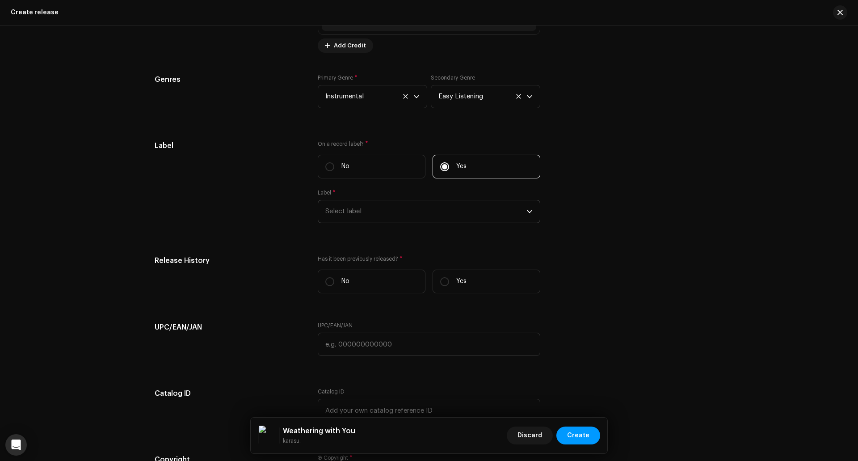
click at [385, 209] on span "Select label" at bounding box center [425, 211] width 201 height 22
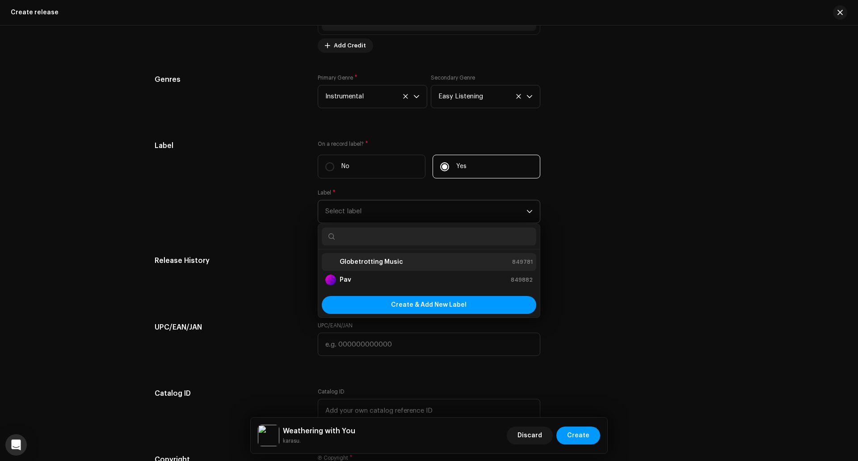
click at [371, 262] on strong "Globetrotting Music" at bounding box center [371, 261] width 63 height 9
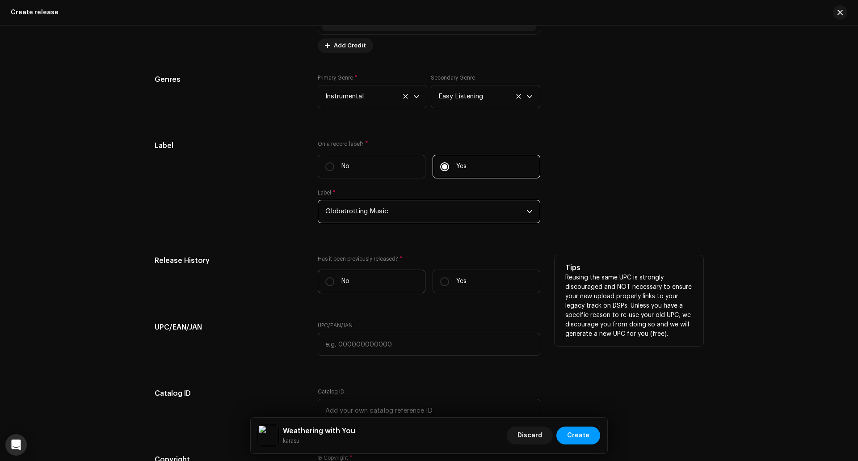
click at [385, 287] on label "No" at bounding box center [372, 282] width 108 height 24
click at [334, 286] on input "No" at bounding box center [329, 281] width 9 height 9
radio input "true"
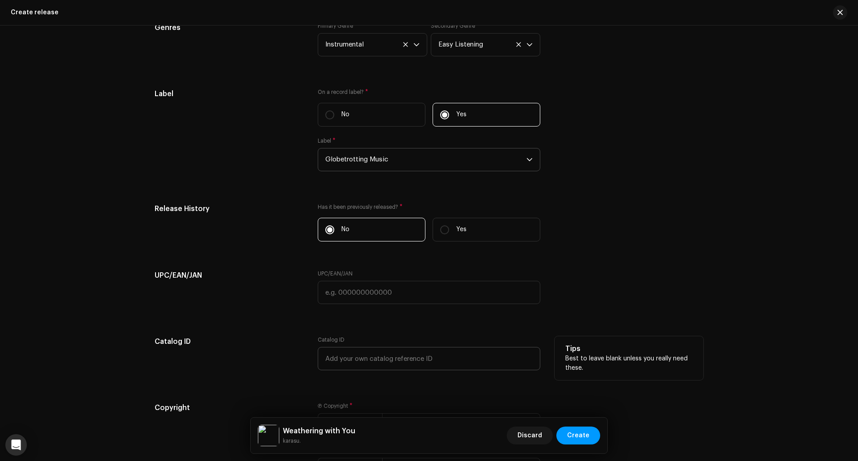
scroll to position [1510, 0]
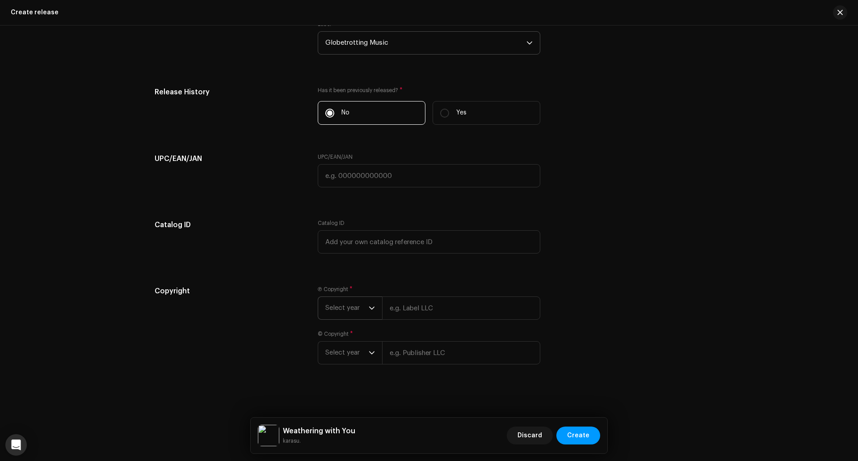
click at [361, 301] on span "Select year" at bounding box center [346, 308] width 43 height 22
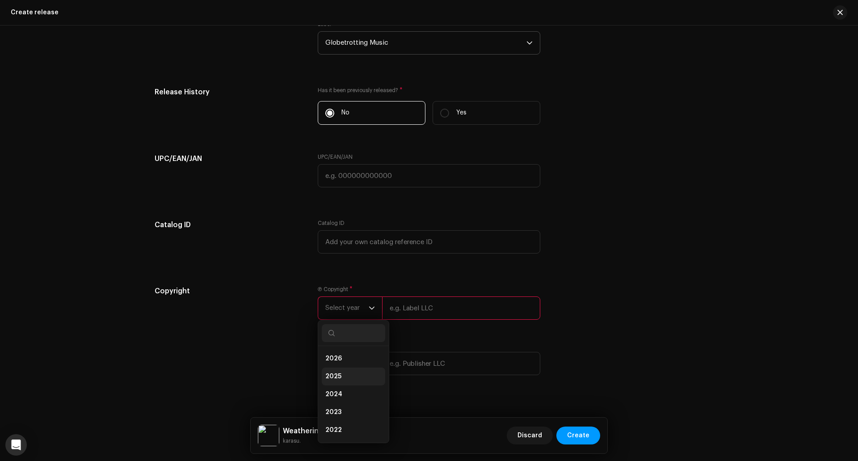
click at [346, 371] on li "2025" at bounding box center [353, 376] width 63 height 18
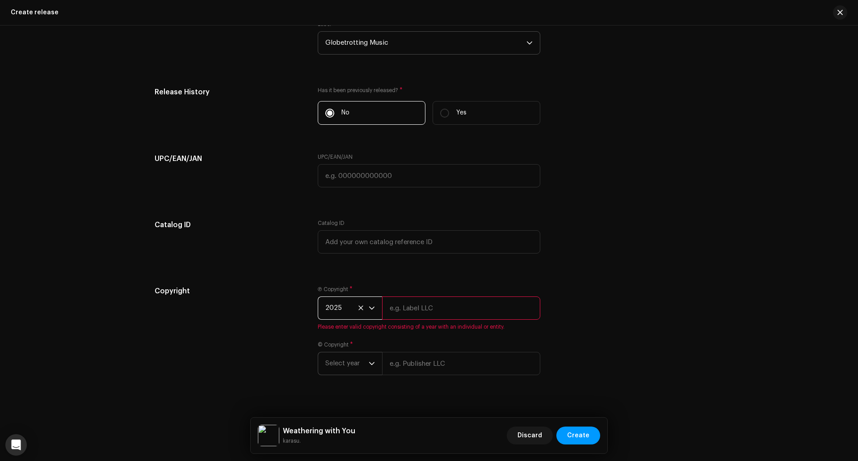
click at [349, 366] on span "Select year" at bounding box center [346, 363] width 43 height 22
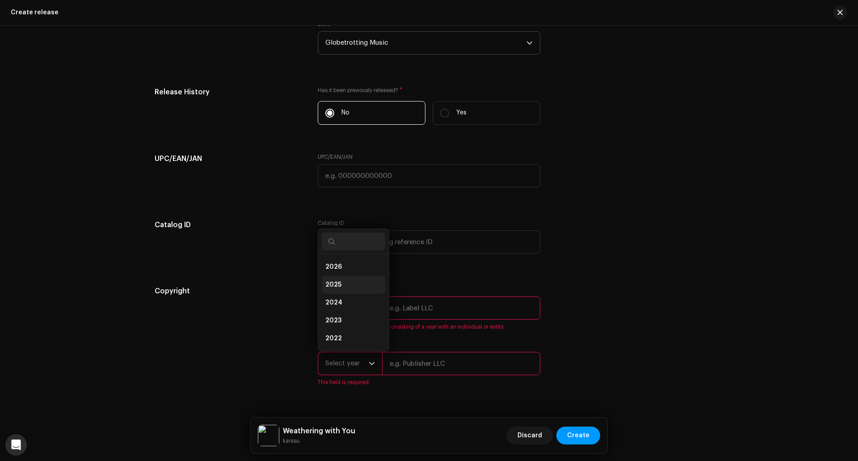
scroll to position [14, 0]
click at [347, 269] on li "2025" at bounding box center [353, 271] width 63 height 18
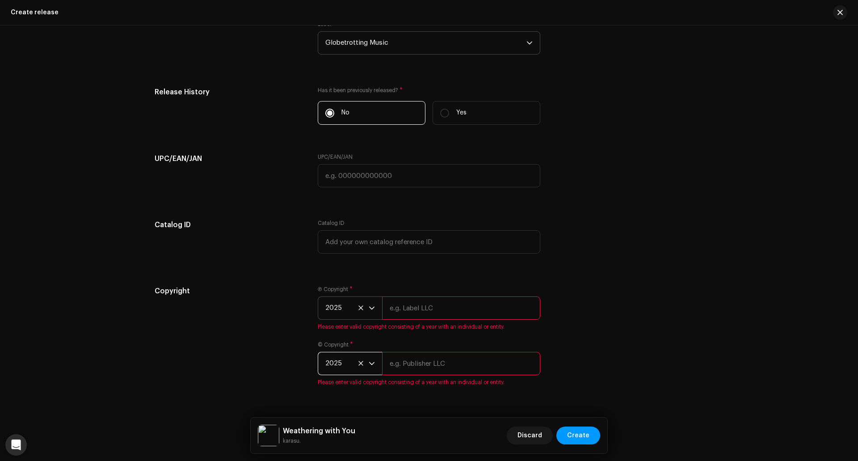
click at [432, 313] on input "text" at bounding box center [461, 307] width 158 height 23
paste input "Globetrotting Music"
type input "Globetrotting Music"
click at [442, 363] on input "text" at bounding box center [461, 363] width 158 height 23
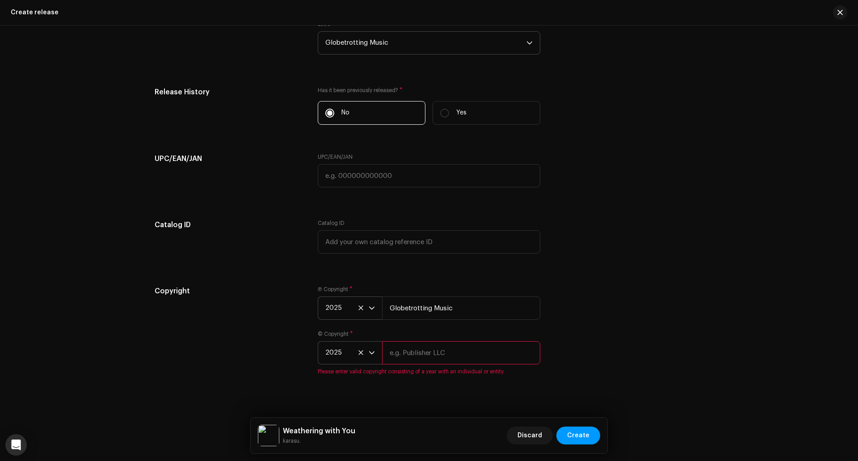
paste input "Globetrotting Music"
type input "Globetrotting Music"
click at [620, 334] on div "Copyright Ⓟ Copyright * 2025 Globetrotting Music © Copyright * 2025 Globetrotti…" at bounding box center [429, 330] width 549 height 89
click at [576, 437] on span "Create" at bounding box center [578, 435] width 22 height 18
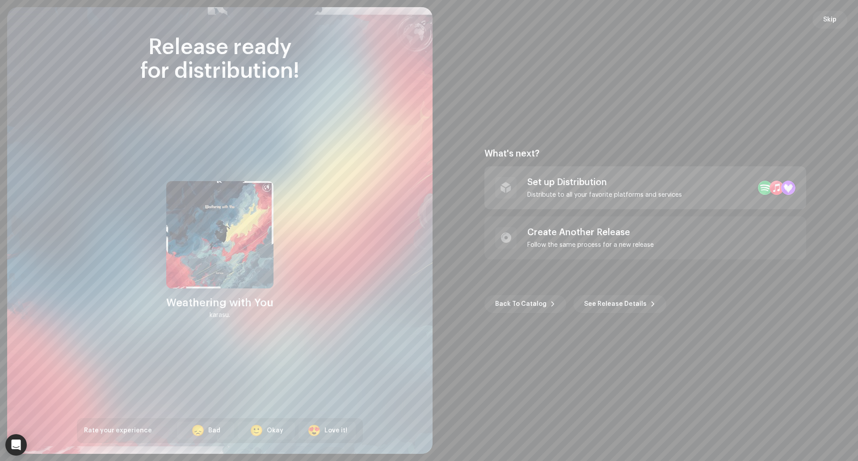
click at [587, 180] on div "Set up Distribution" at bounding box center [604, 182] width 155 height 11
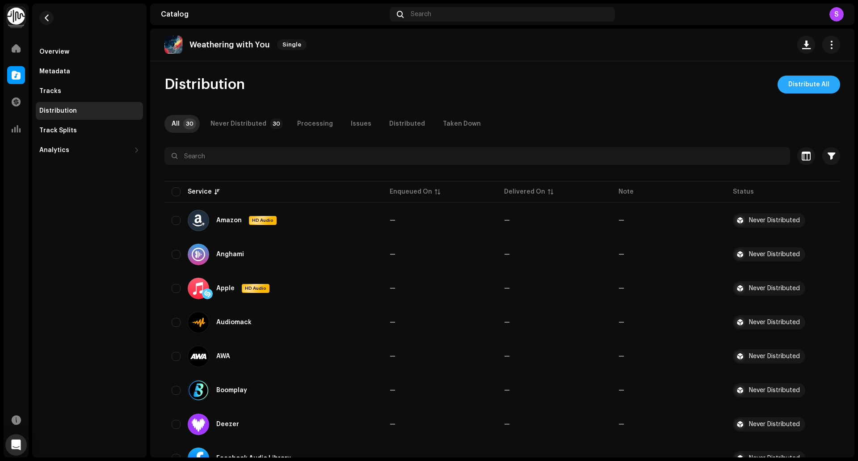
click at [823, 83] on span "Distribute All" at bounding box center [809, 85] width 41 height 18
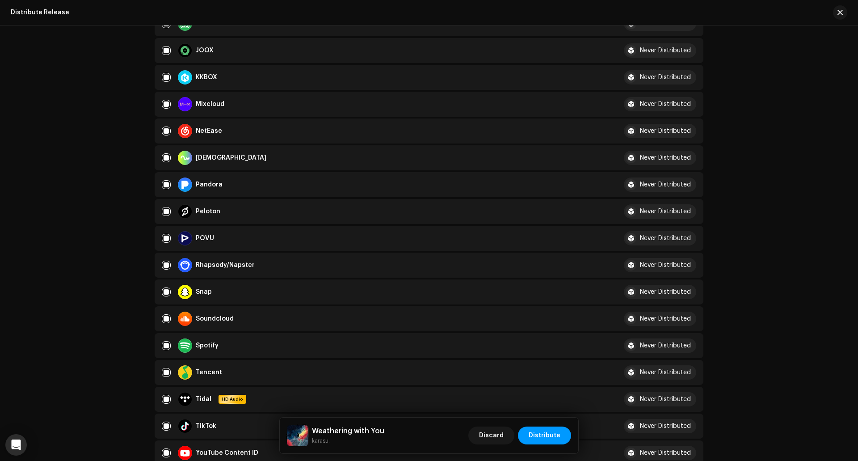
scroll to position [581, 0]
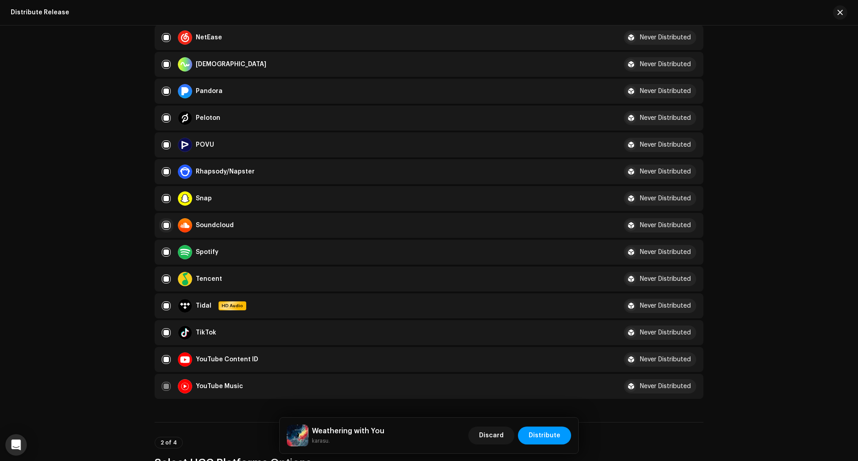
click at [164, 224] on input "checkbox" at bounding box center [166, 225] width 9 height 9
checkbox input "false"
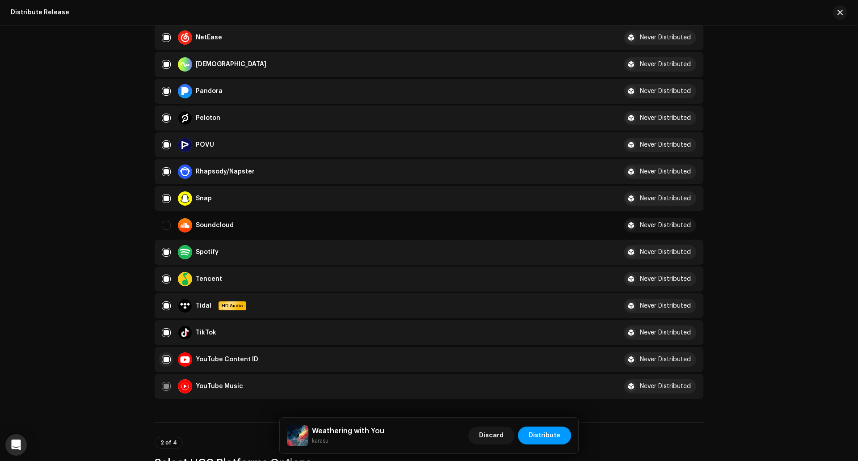
click at [162, 359] on input "Row Selected" at bounding box center [166, 359] width 9 height 9
checkbox input "false"
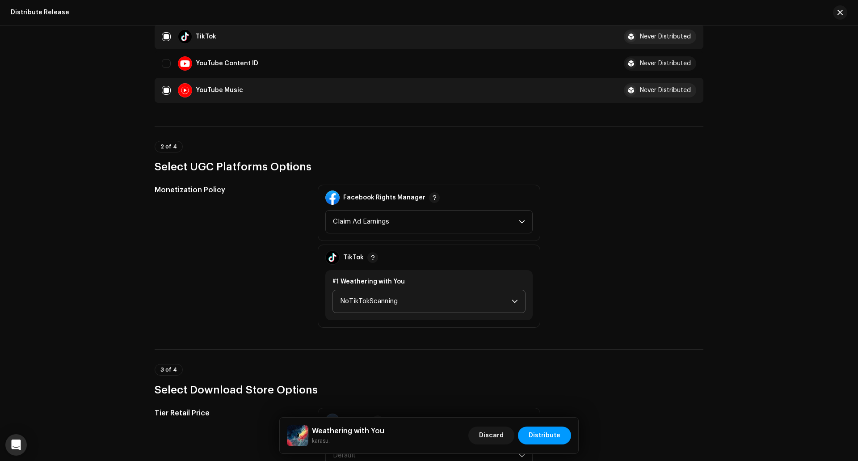
scroll to position [894, 0]
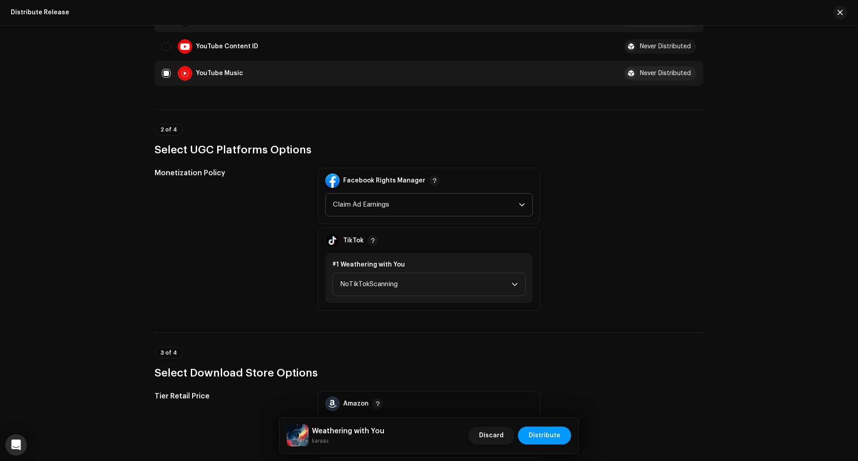
click at [404, 209] on span "Claim Ad Earnings" at bounding box center [426, 205] width 186 height 22
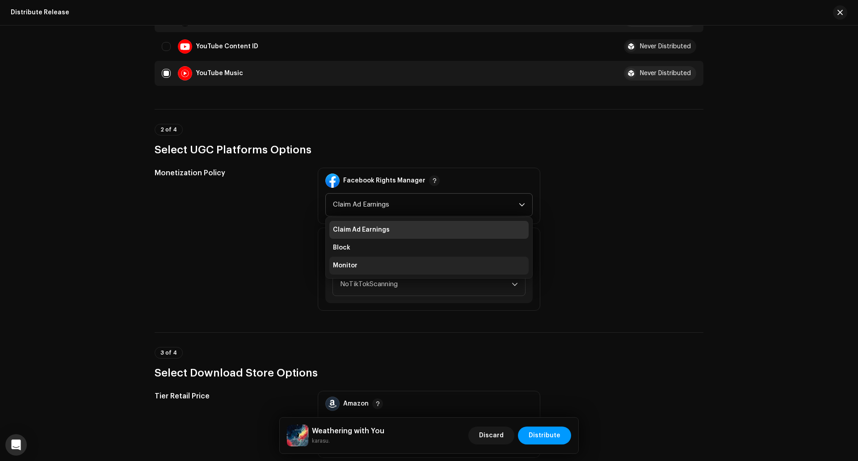
click at [378, 262] on li "Monitor" at bounding box center [428, 266] width 199 height 18
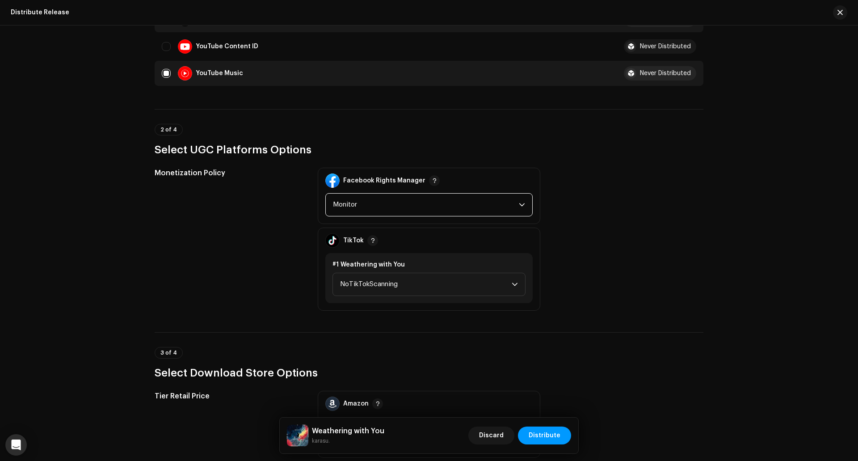
click at [282, 243] on div "Monetization Policy" at bounding box center [229, 239] width 149 height 143
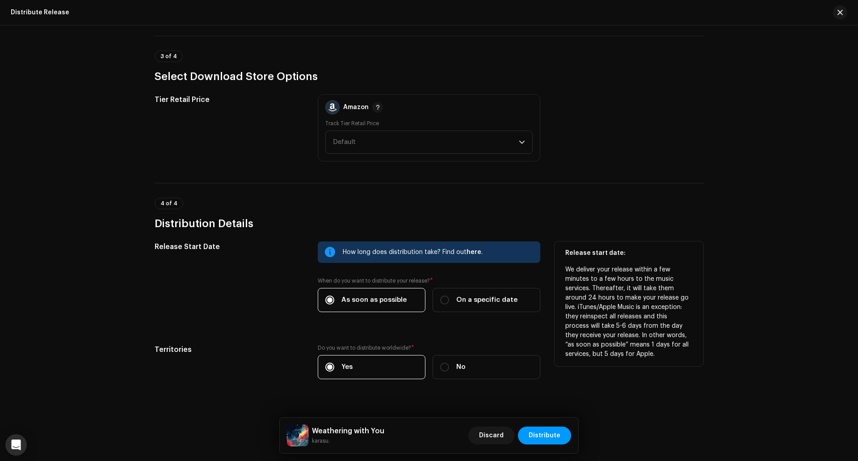
scroll to position [1205, 0]
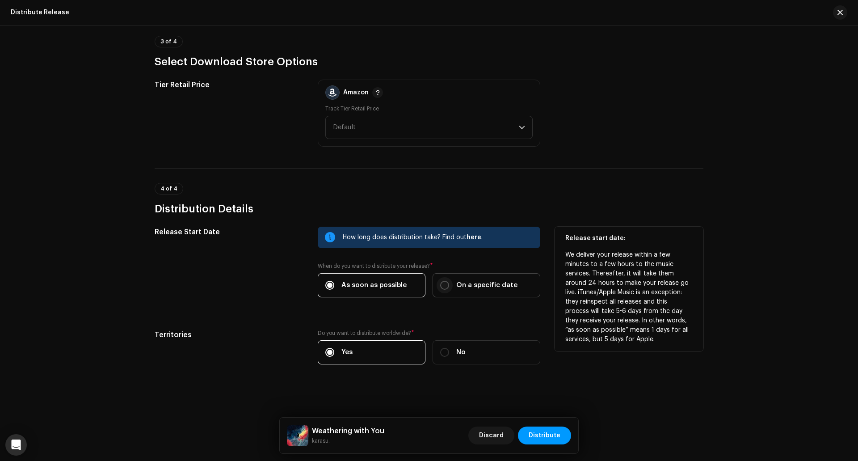
click at [440, 285] on input "On a specific date" at bounding box center [444, 285] width 9 height 9
radio input "true"
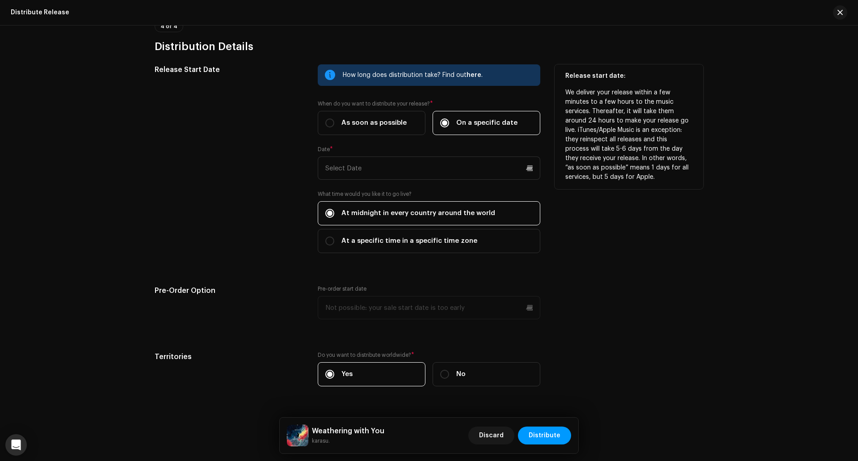
scroll to position [1384, 0]
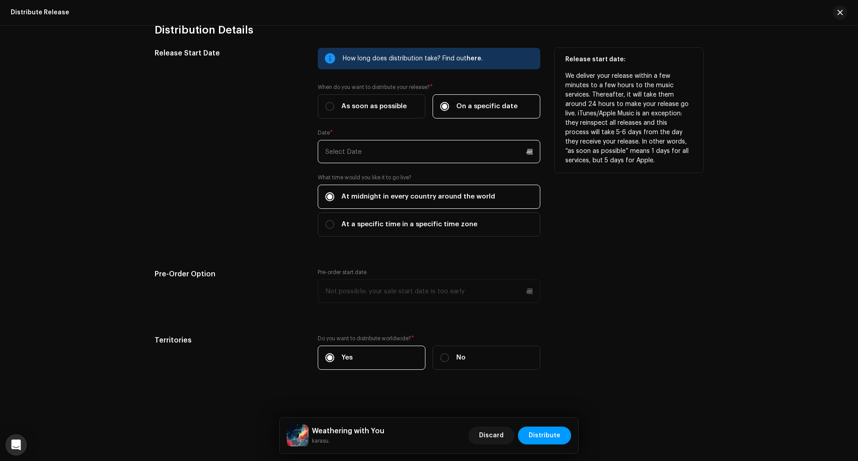
click at [475, 145] on input "text" at bounding box center [429, 151] width 223 height 23
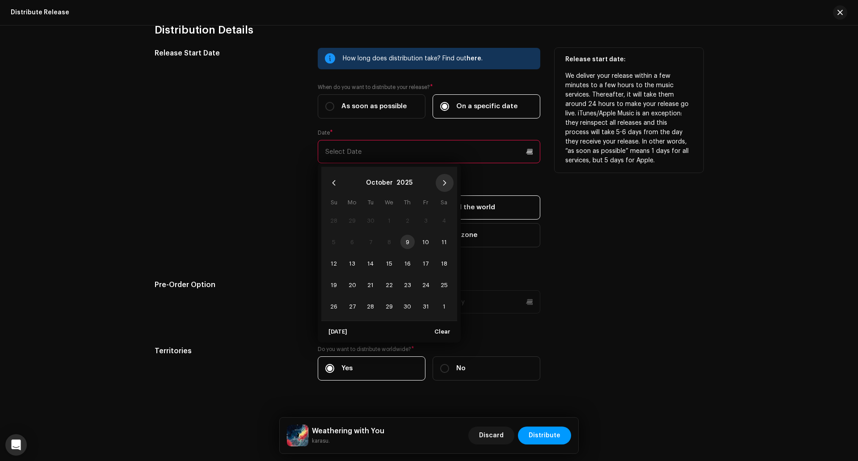
click at [446, 185] on icon "Next Month" at bounding box center [445, 183] width 6 height 6
click at [426, 220] on span "5" at bounding box center [426, 220] width 14 height 14
type input "[DATE]"
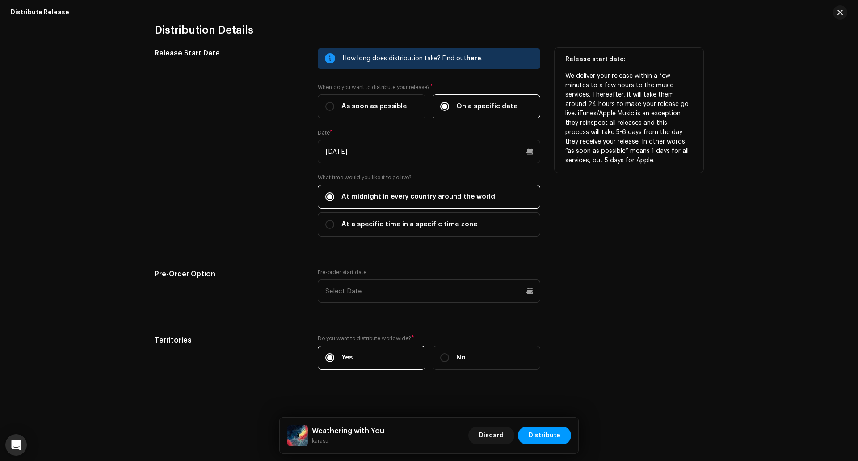
click at [623, 217] on div "Release start date: We deliver your release within a few minutes to a few hours…" at bounding box center [629, 147] width 149 height 199
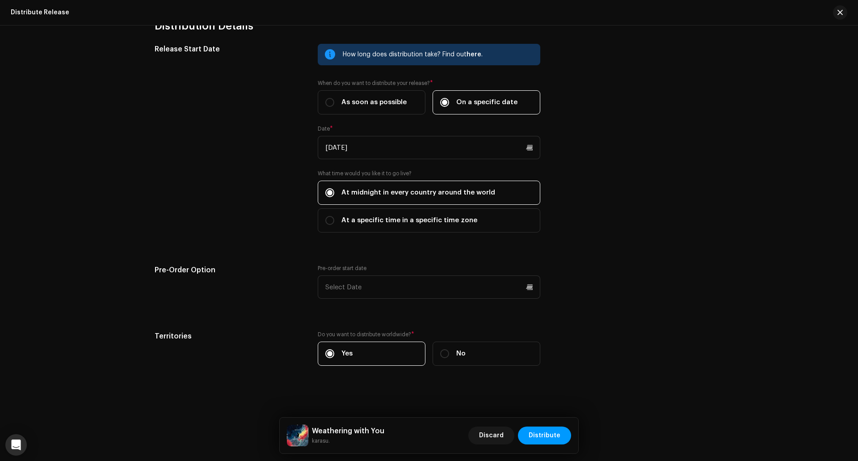
scroll to position [1389, 0]
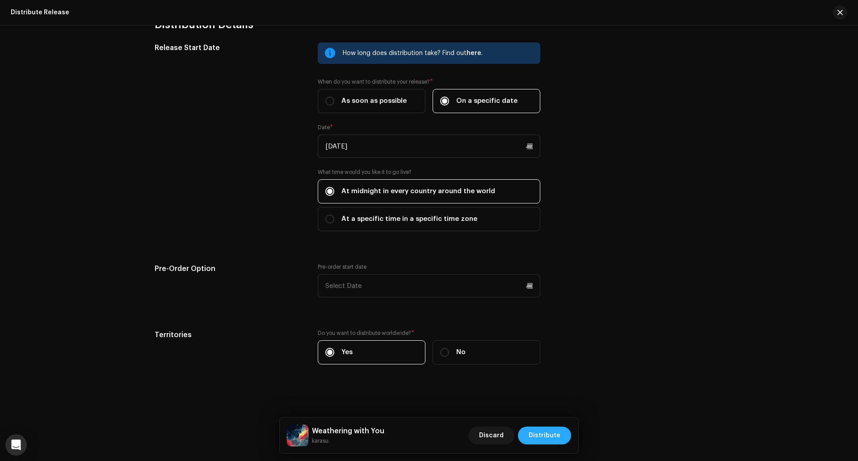
click at [554, 432] on span "Distribute" at bounding box center [545, 435] width 32 height 18
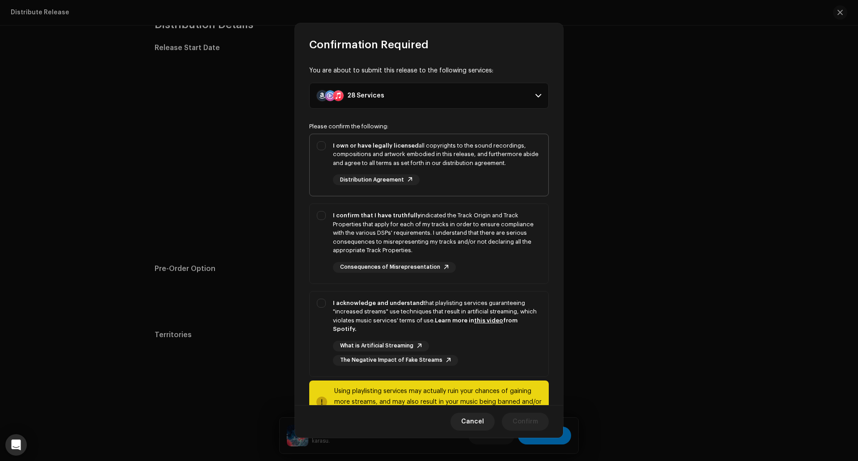
click at [322, 148] on div "I own or have legally licensed all copyrights to the sound recordings, composit…" at bounding box center [429, 163] width 239 height 59
checkbox input "true"
click at [321, 211] on div "I confirm that I have truthfully indicated the Track Origin and Track Propertie…" at bounding box center [429, 242] width 239 height 76
checkbox input "true"
click at [322, 307] on div "I acknowledge and understand that playlisting services guaranteeing "increased …" at bounding box center [429, 331] width 239 height 81
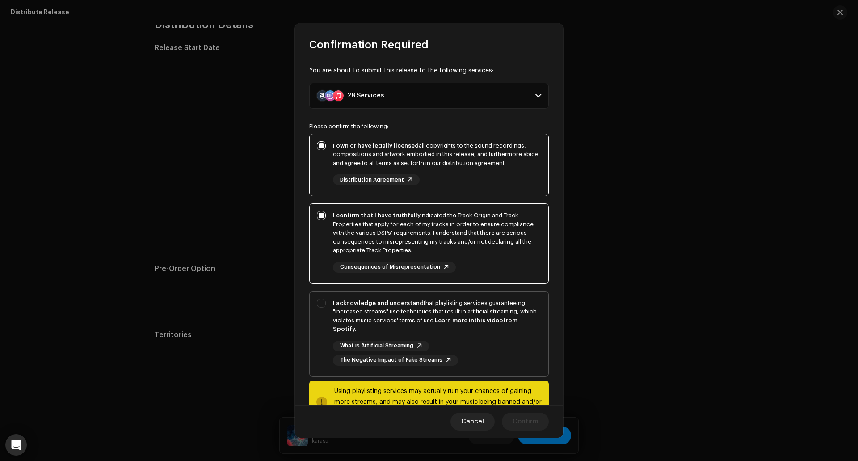
checkbox input "true"
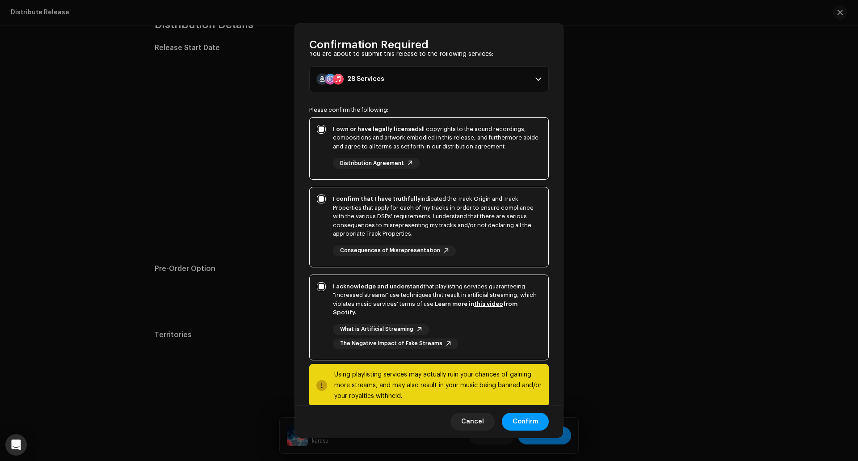
scroll to position [32, 0]
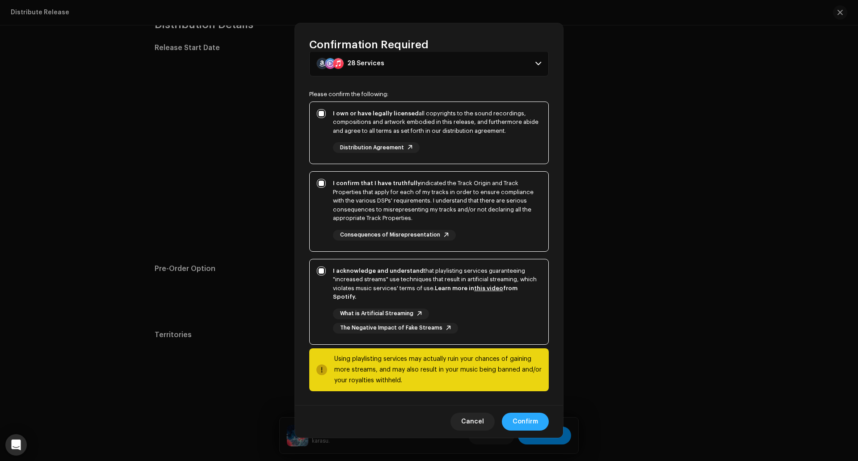
click at [534, 422] on span "Confirm" at bounding box center [525, 422] width 25 height 18
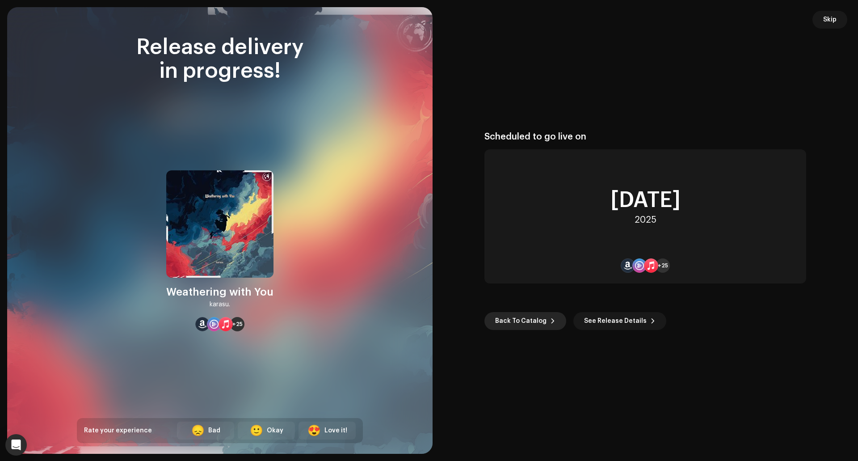
click at [514, 323] on span "Back To Catalog" at bounding box center [520, 321] width 51 height 18
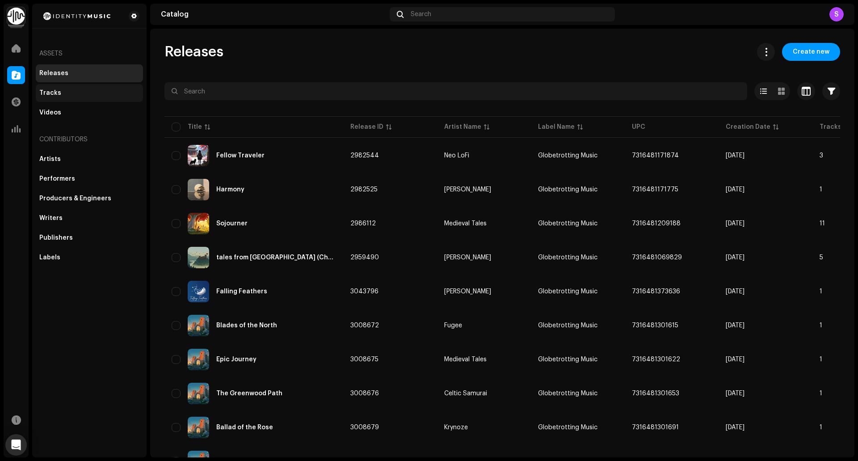
click at [63, 93] on div "Tracks" at bounding box center [89, 92] width 100 height 7
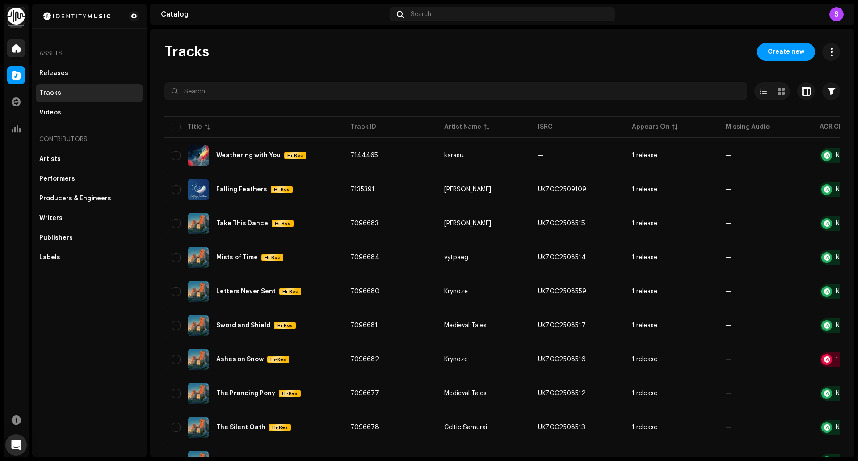
click at [14, 55] on div at bounding box center [16, 48] width 18 height 18
